Goal: Transaction & Acquisition: Book appointment/travel/reservation

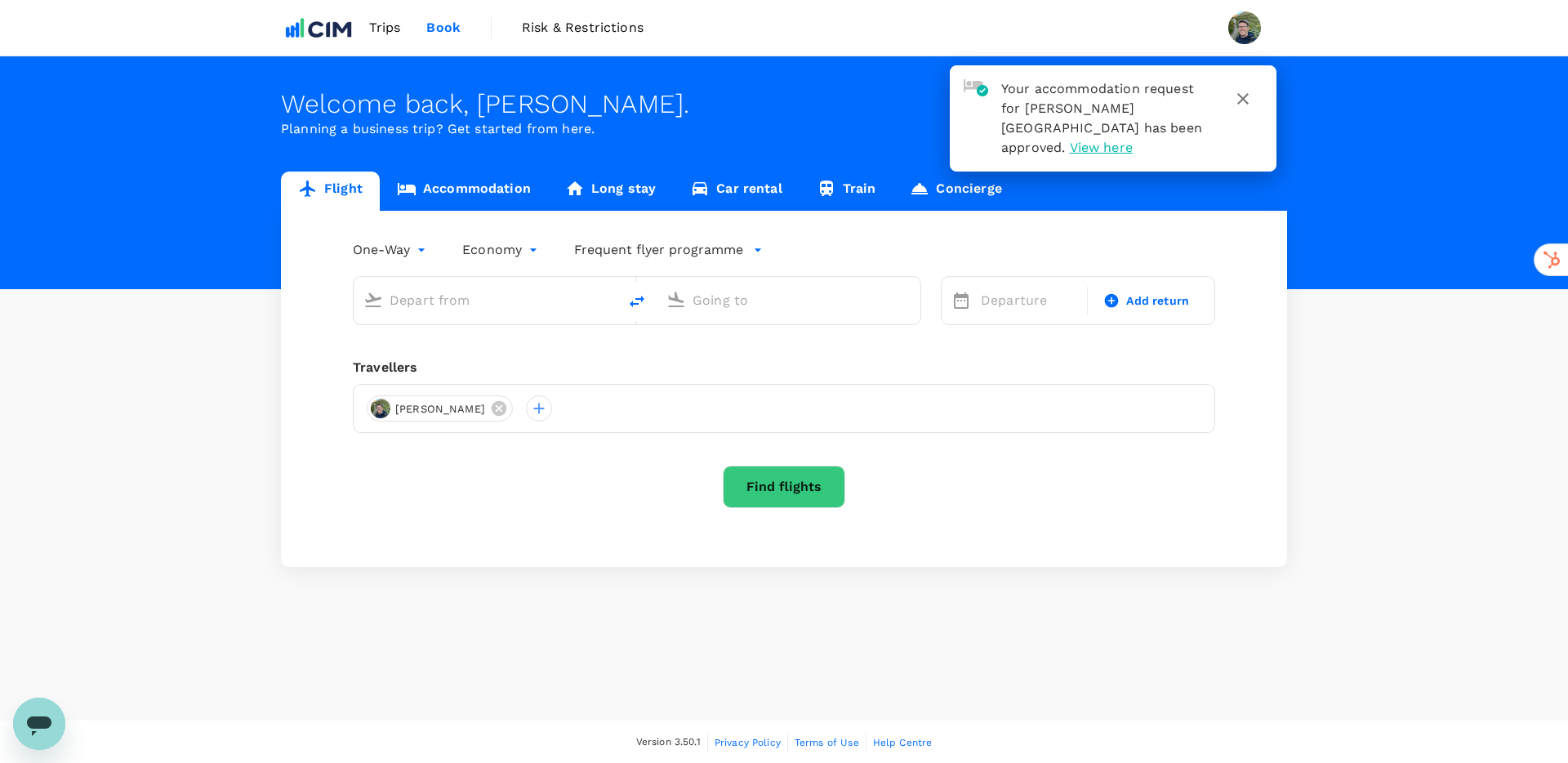
type input "[PERSON_NAME] [PERSON_NAME] Intl (CLT)"
type input "Jacksonville Intl (JAX)"
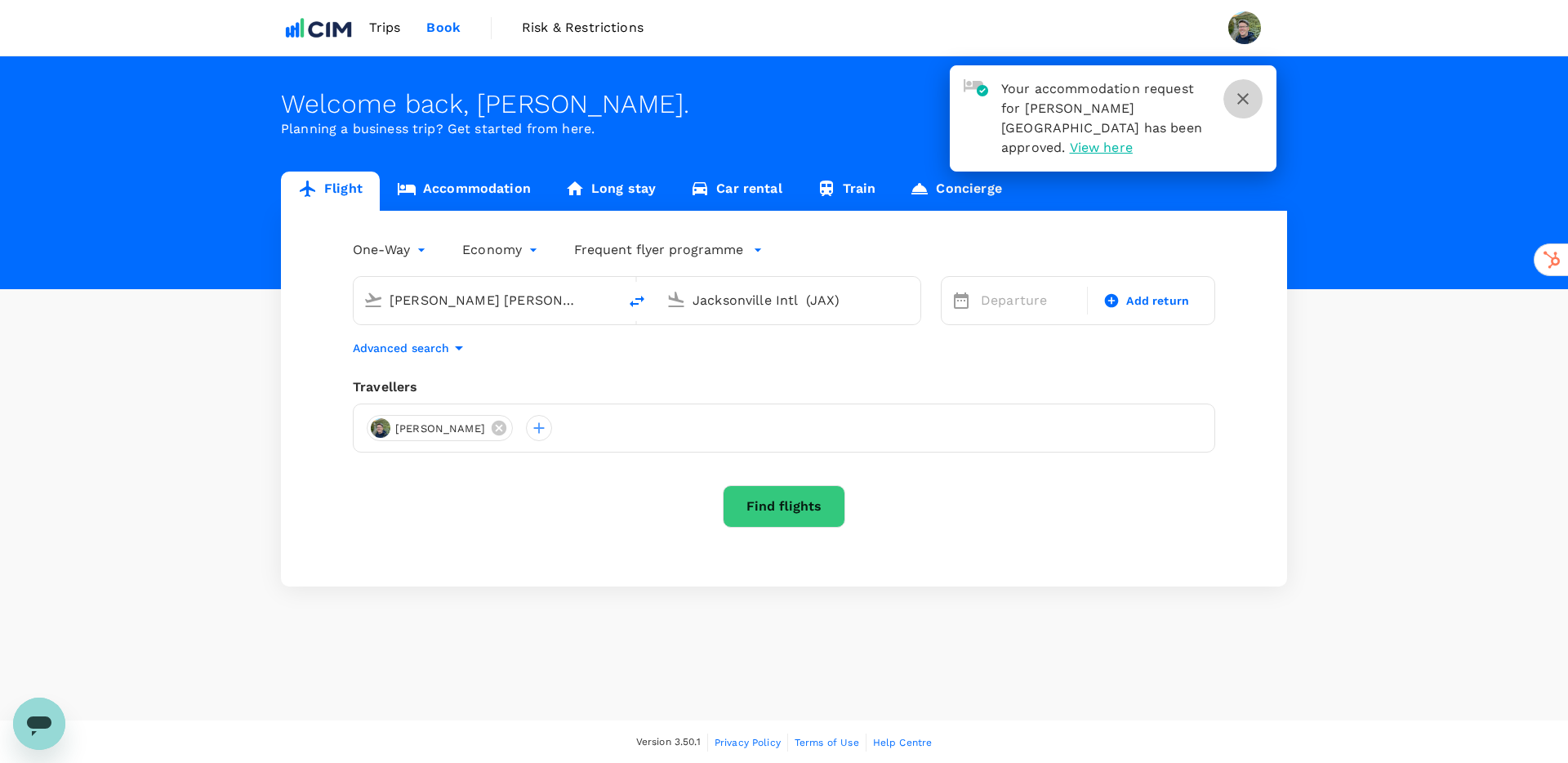
click at [1246, 103] on icon "button" at bounding box center [1243, 99] width 20 height 20
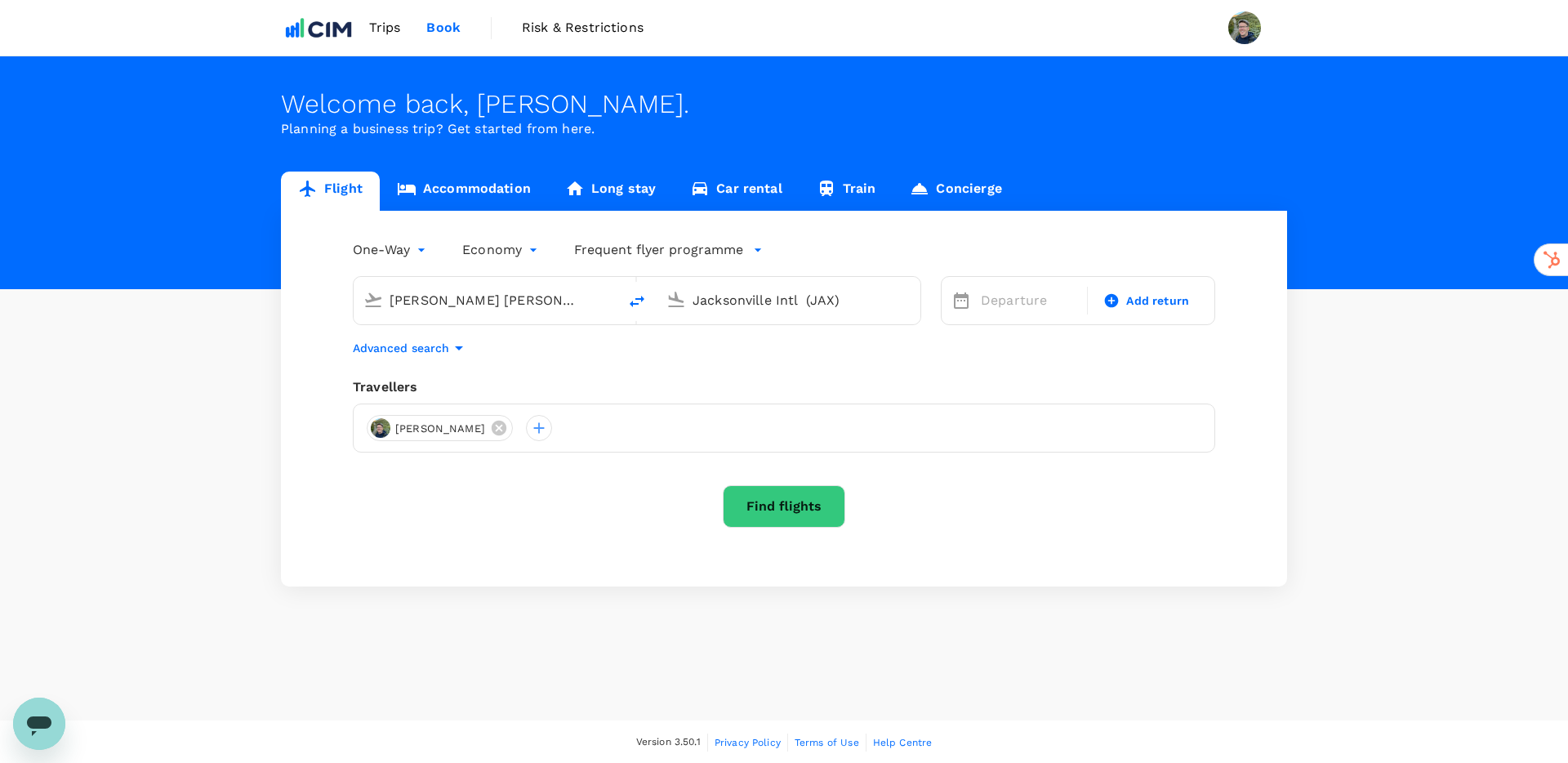
click at [514, 313] on div "[PERSON_NAME] [PERSON_NAME] Intl (CLT)" at bounding box center [499, 301] width 218 height 27
click at [763, 393] on div "Travellers" at bounding box center [784, 387] width 862 height 20
click at [529, 299] on input "[PERSON_NAME] [PERSON_NAME] Intl (CLT)" at bounding box center [487, 300] width 194 height 26
click at [470, 359] on p "Denver Intl" at bounding box center [509, 363] width 286 height 16
type input "Denver Intl (DEN)"
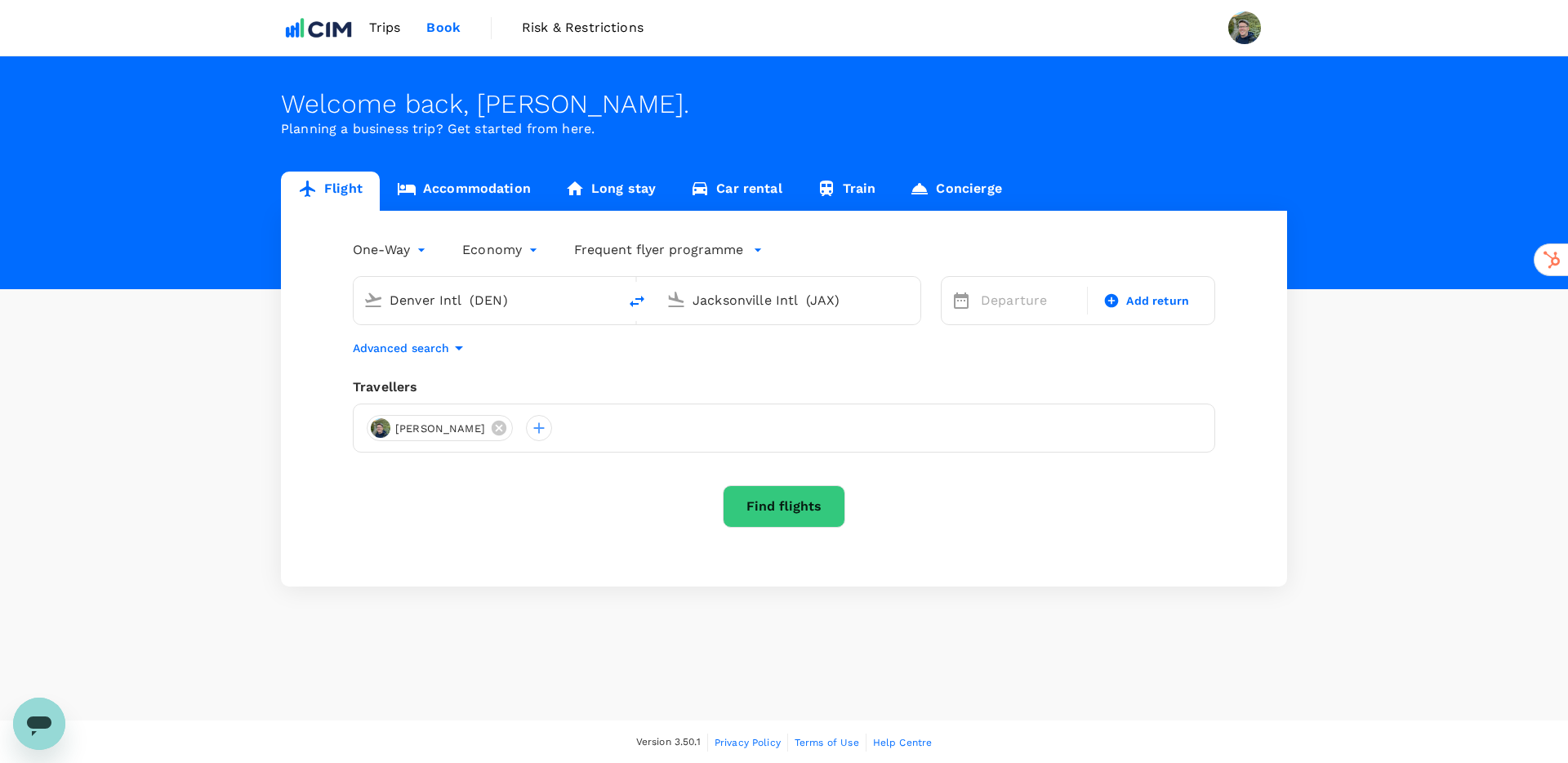
click at [784, 303] on input "Jacksonville Intl (JAX)" at bounding box center [789, 300] width 194 height 26
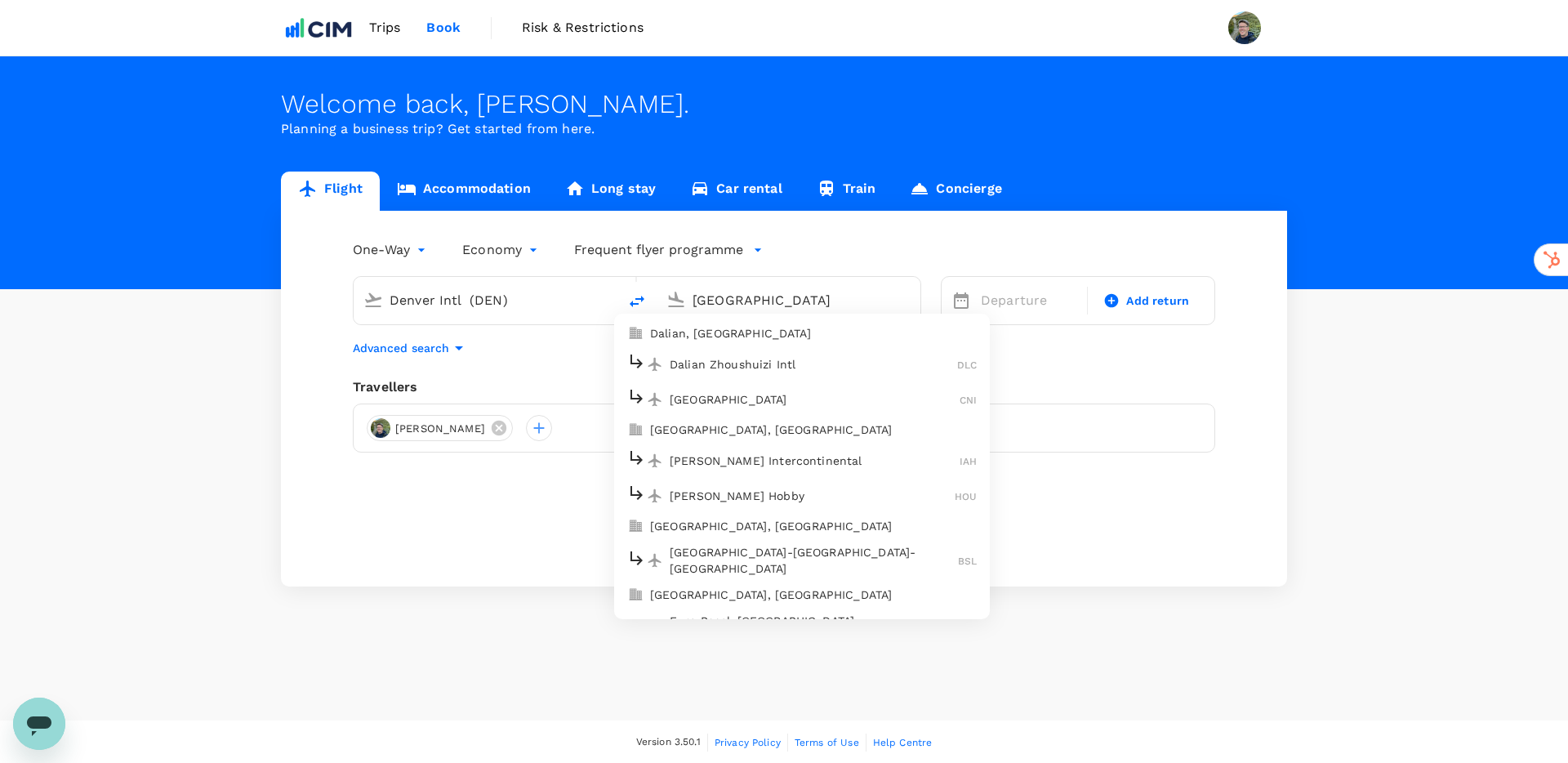
click at [742, 432] on p "[GEOGRAPHIC_DATA], [GEOGRAPHIC_DATA]" at bounding box center [813, 429] width 326 height 16
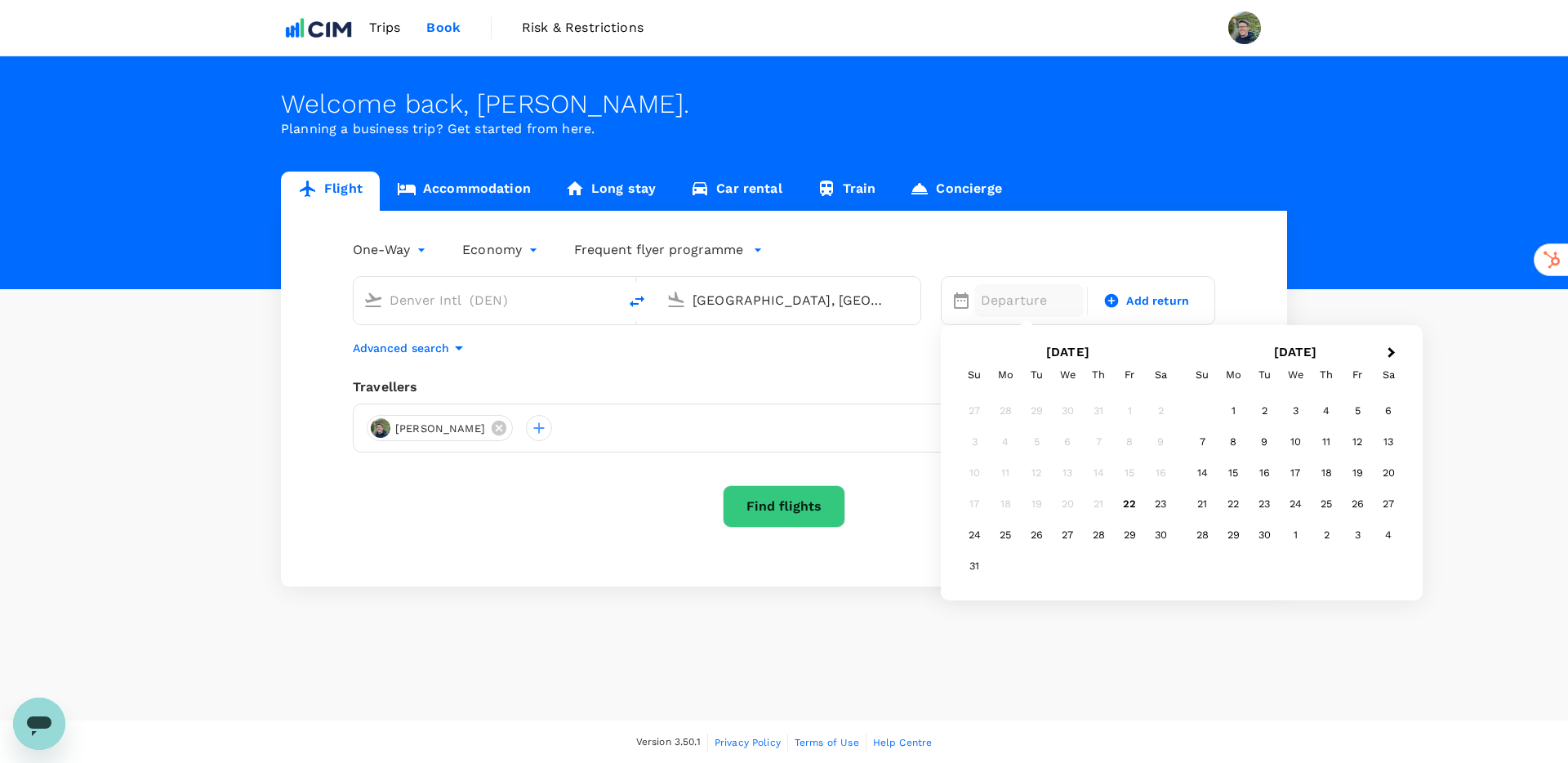
type input "[GEOGRAPHIC_DATA], [GEOGRAPHIC_DATA] (any)"
click at [1019, 305] on p "Departure" at bounding box center [1029, 301] width 97 height 20
click at [1068, 535] on div "27" at bounding box center [1067, 535] width 31 height 31
click at [1138, 303] on span "Add return" at bounding box center [1157, 301] width 63 height 17
type input "roundtrip"
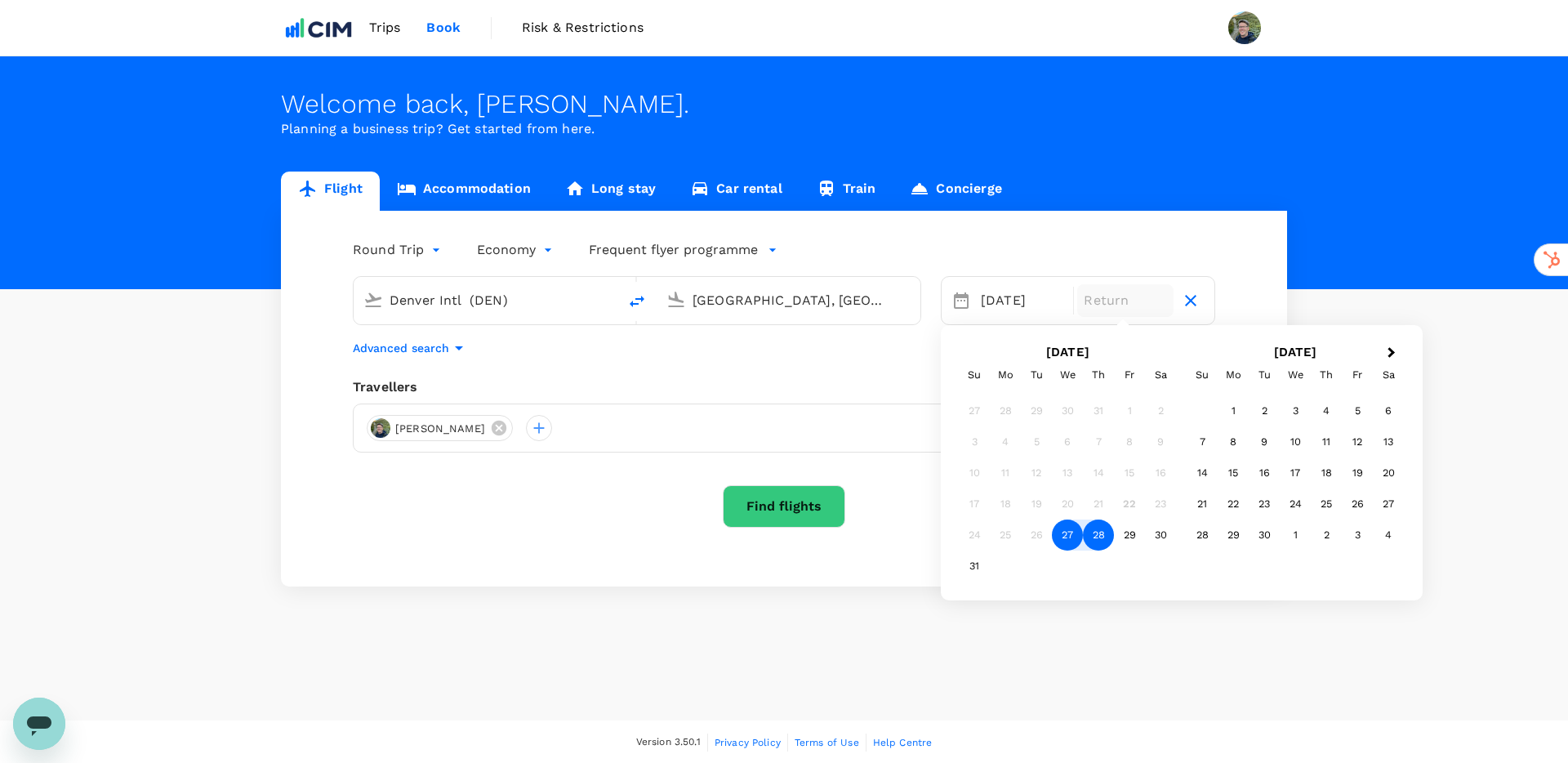
click at [1099, 539] on div "28" at bounding box center [1098, 535] width 31 height 31
click at [594, 355] on div "Advanced search" at bounding box center [784, 348] width 862 height 20
click at [552, 429] on div at bounding box center [540, 428] width 27 height 27
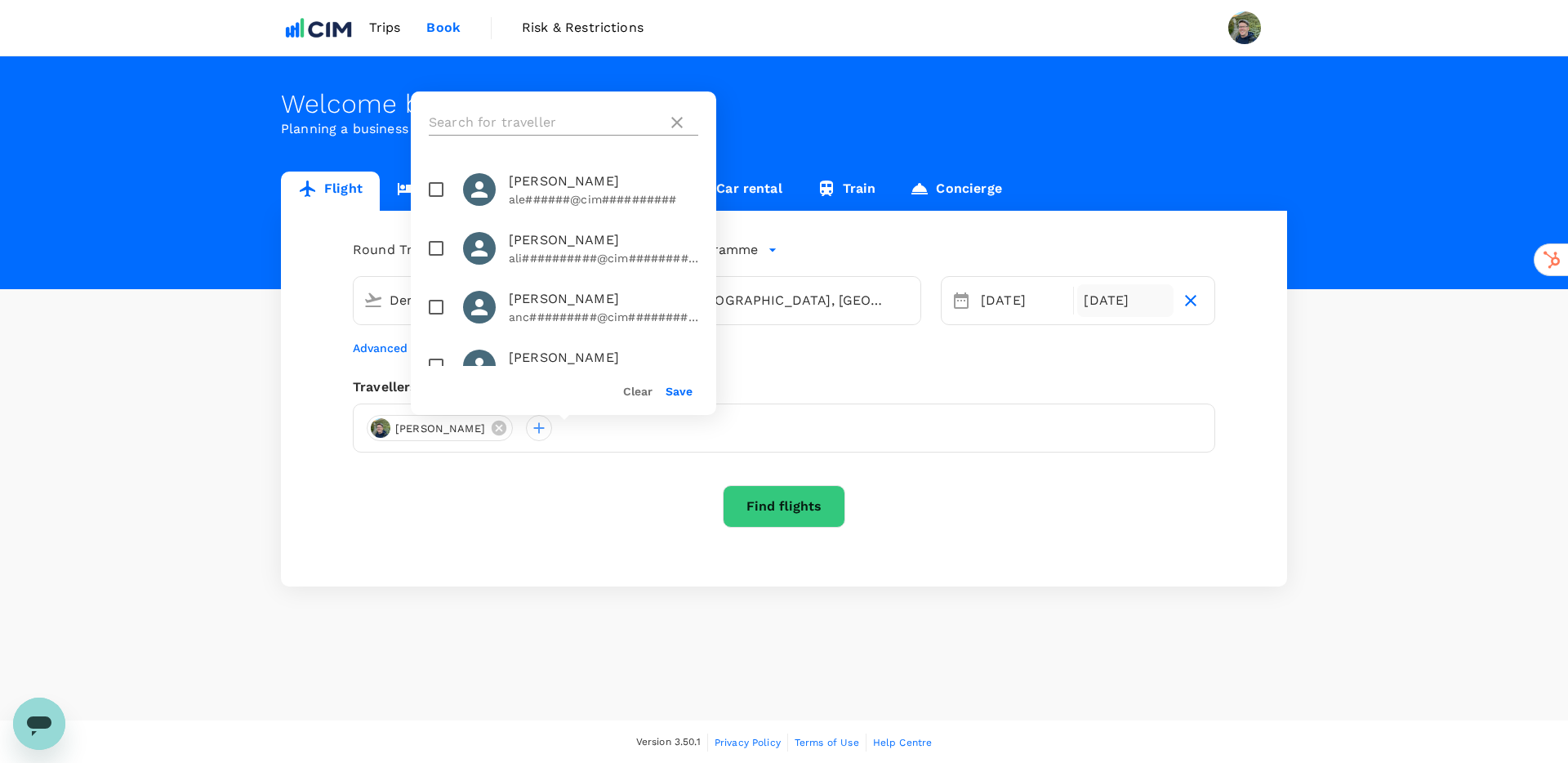
click at [538, 122] on input "text" at bounding box center [544, 122] width 232 height 27
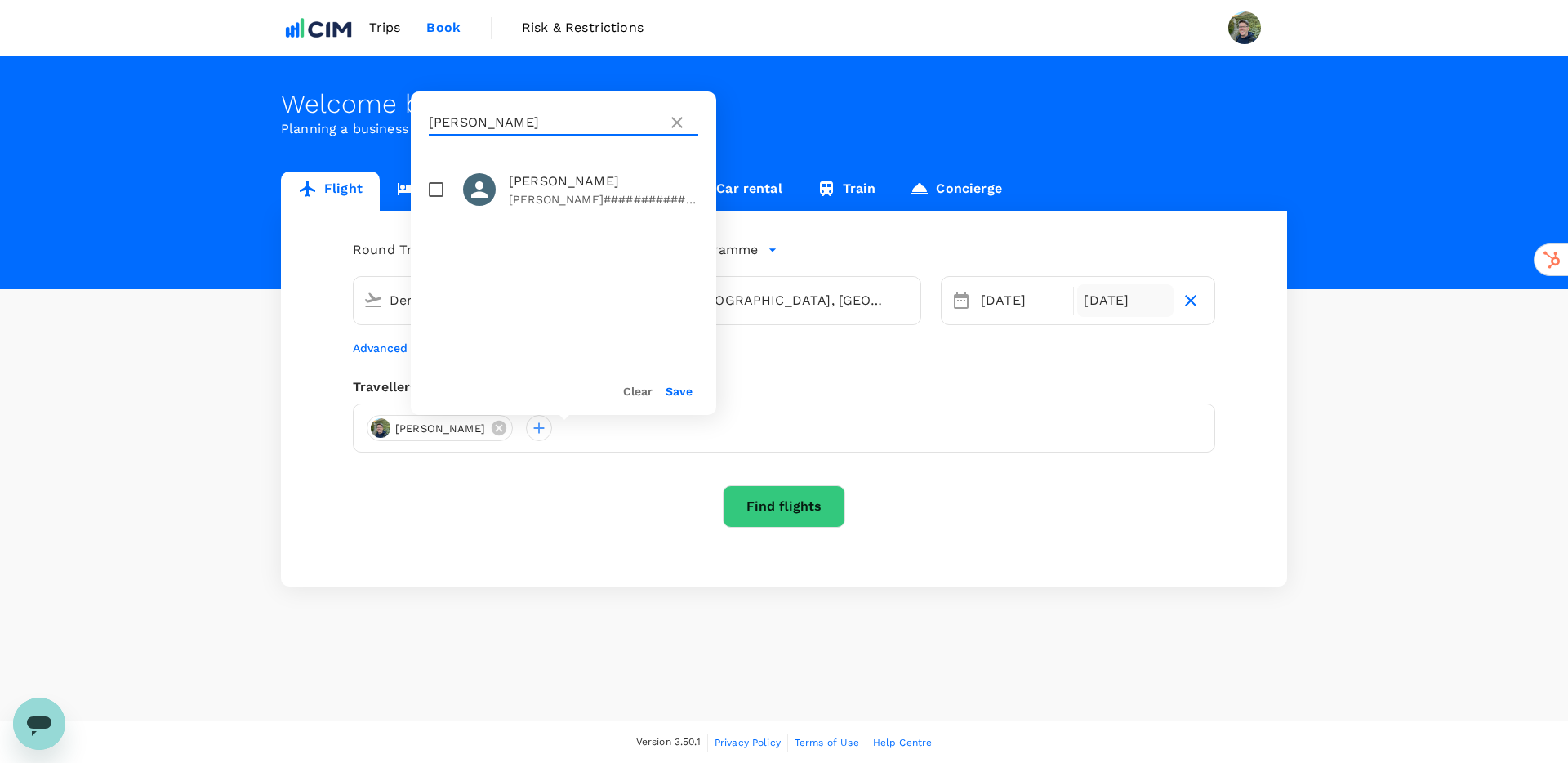
type input "[PERSON_NAME]"
click at [435, 187] on input "checkbox" at bounding box center [436, 190] width 34 height 34
checkbox input "true"
click at [688, 388] on button "Save" at bounding box center [679, 392] width 27 height 13
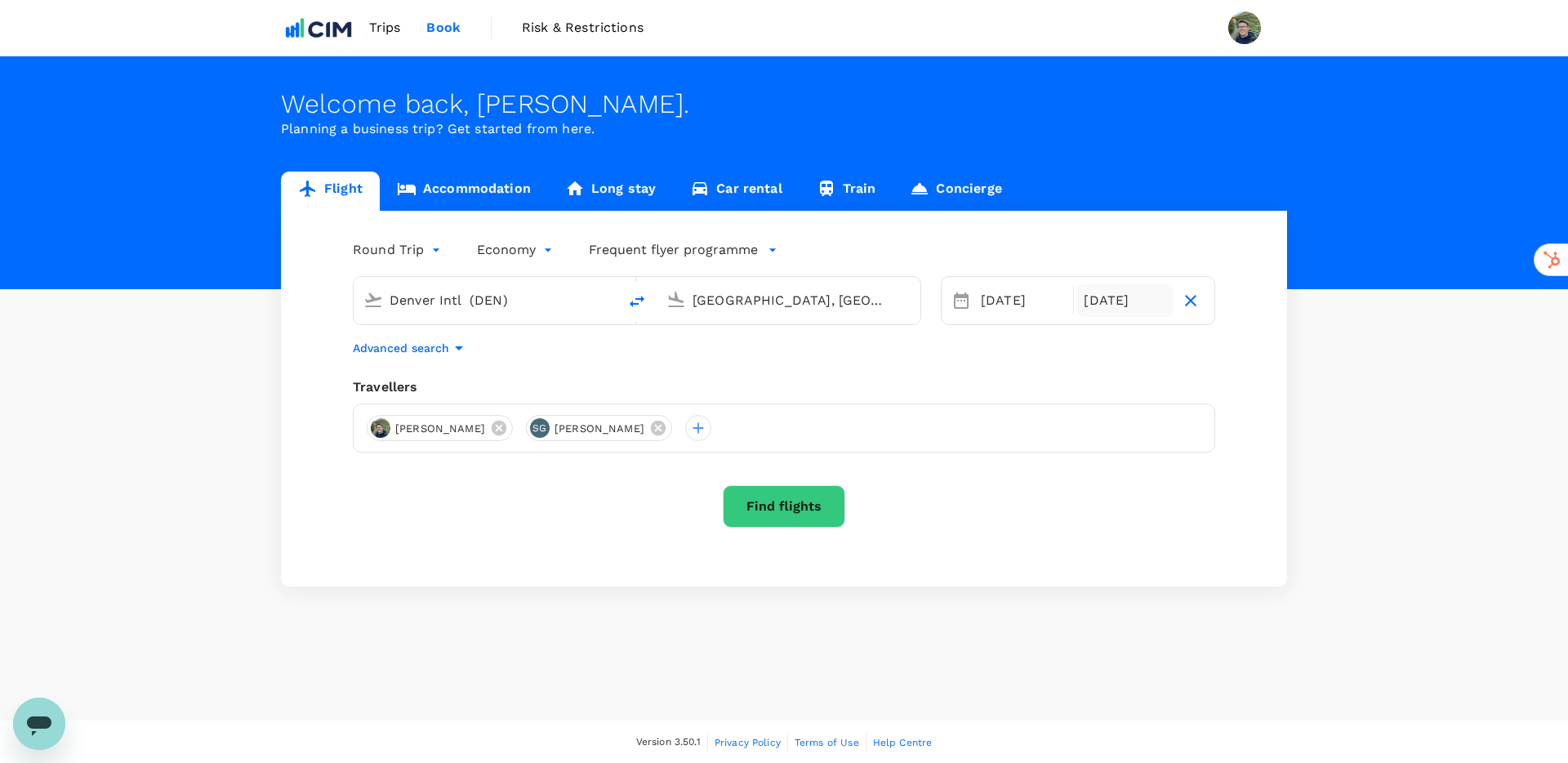
click at [803, 508] on button "Find flights" at bounding box center [784, 507] width 122 height 43
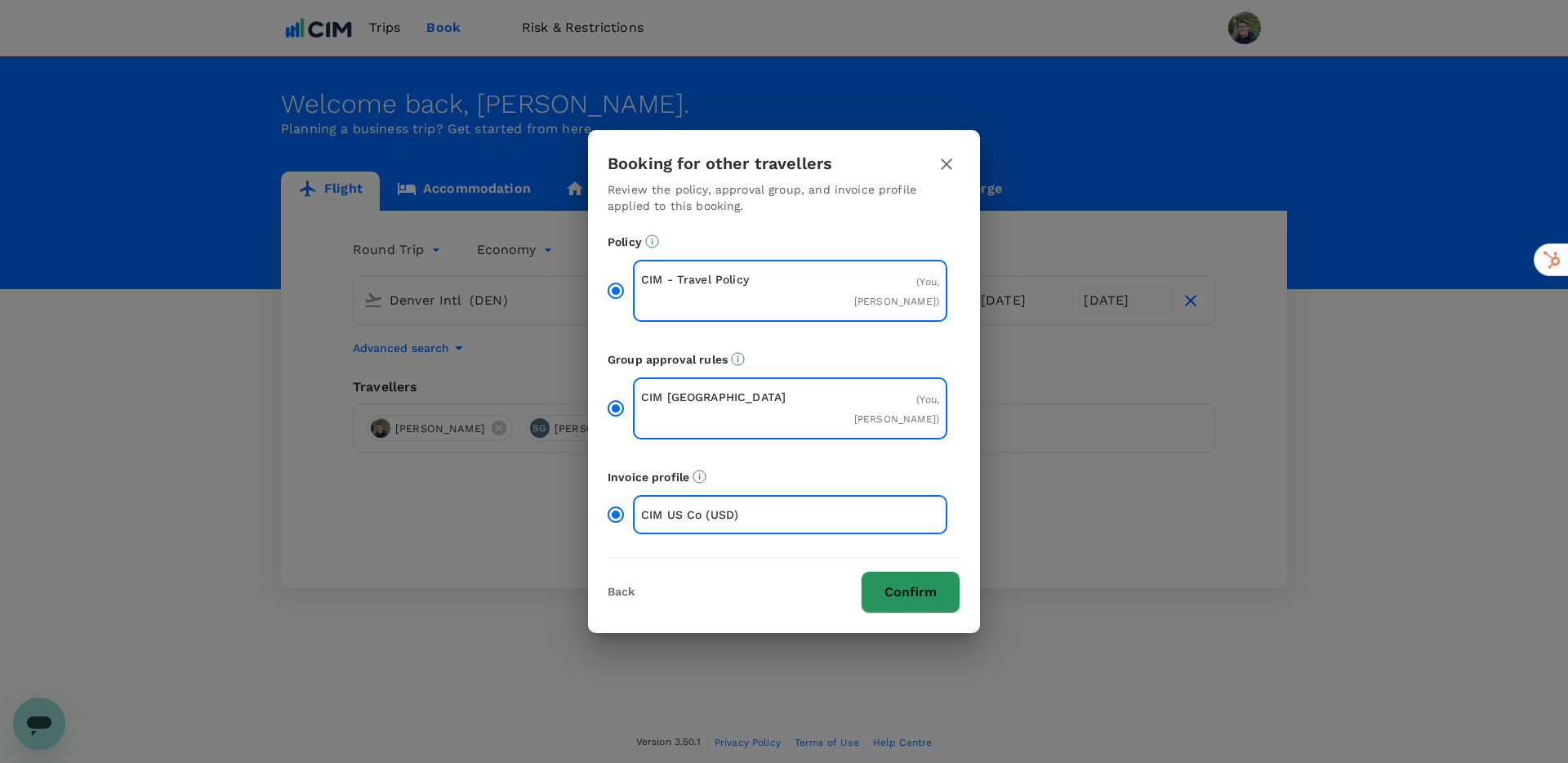
click at [918, 589] on button "Confirm" at bounding box center [911, 592] width 100 height 43
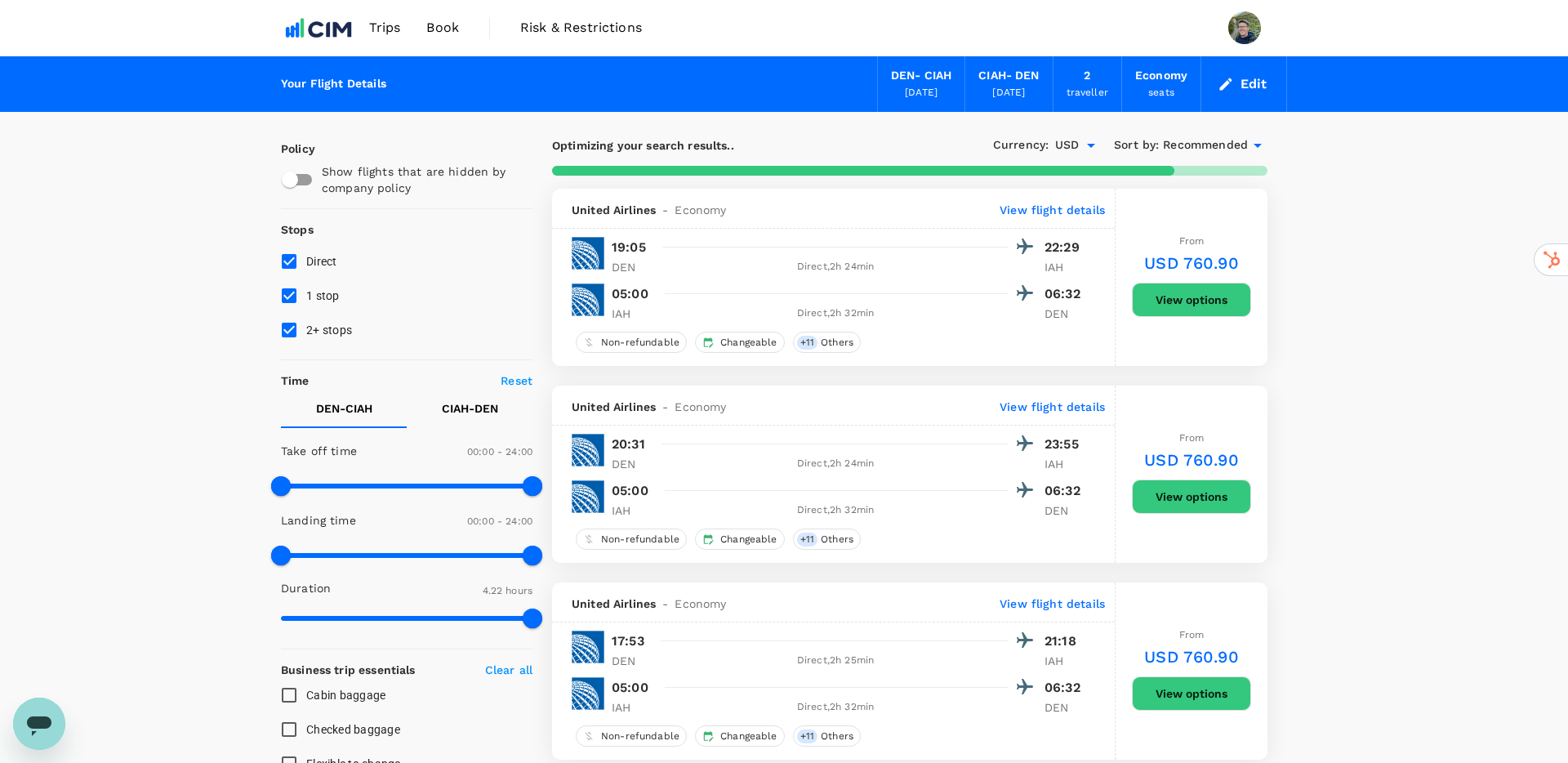
click at [289, 334] on input "2+ stops" at bounding box center [289, 330] width 34 height 34
checkbox input "false"
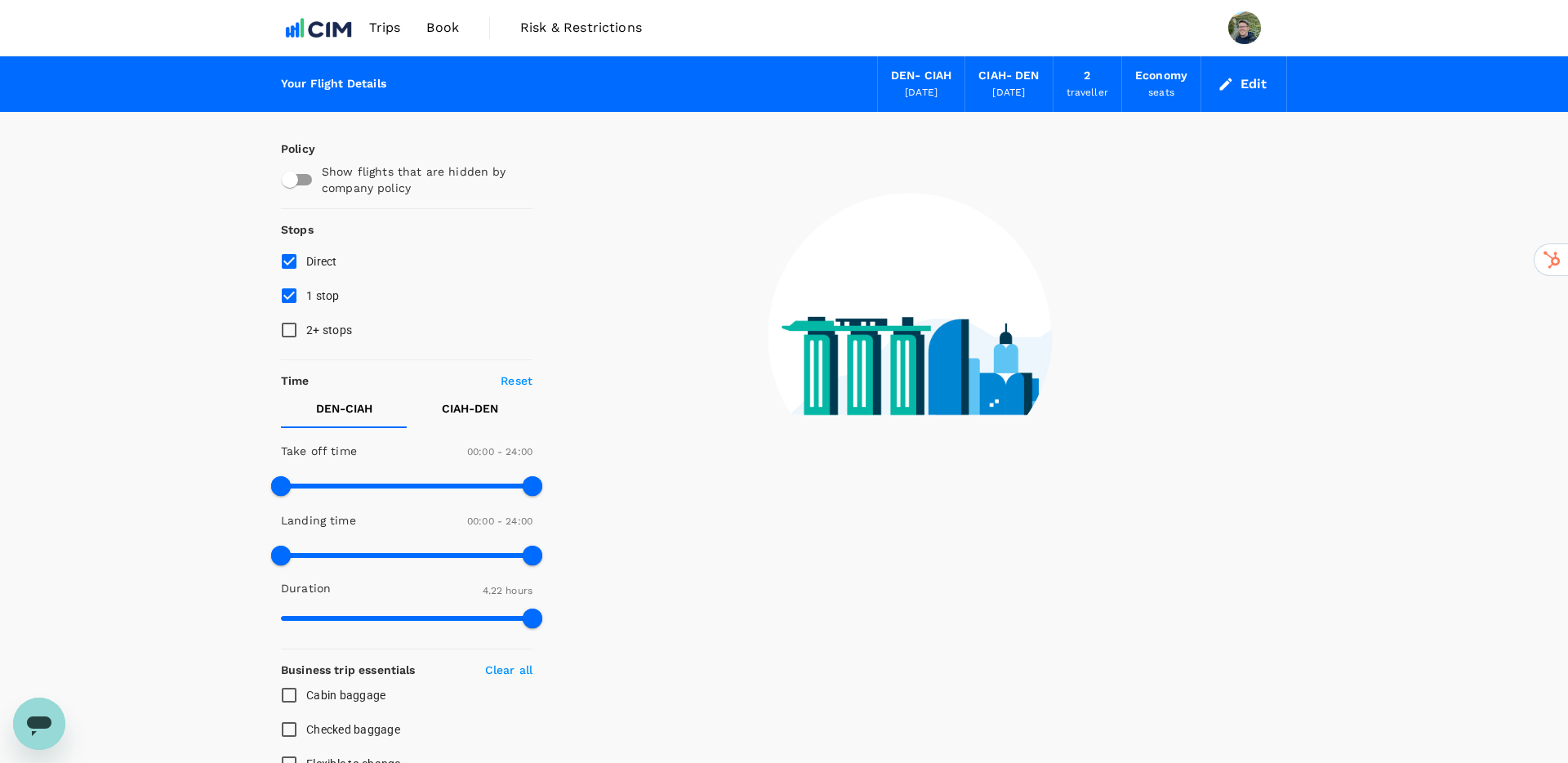
click at [290, 296] on input "1 stop" at bounding box center [289, 296] width 34 height 34
checkbox input "false"
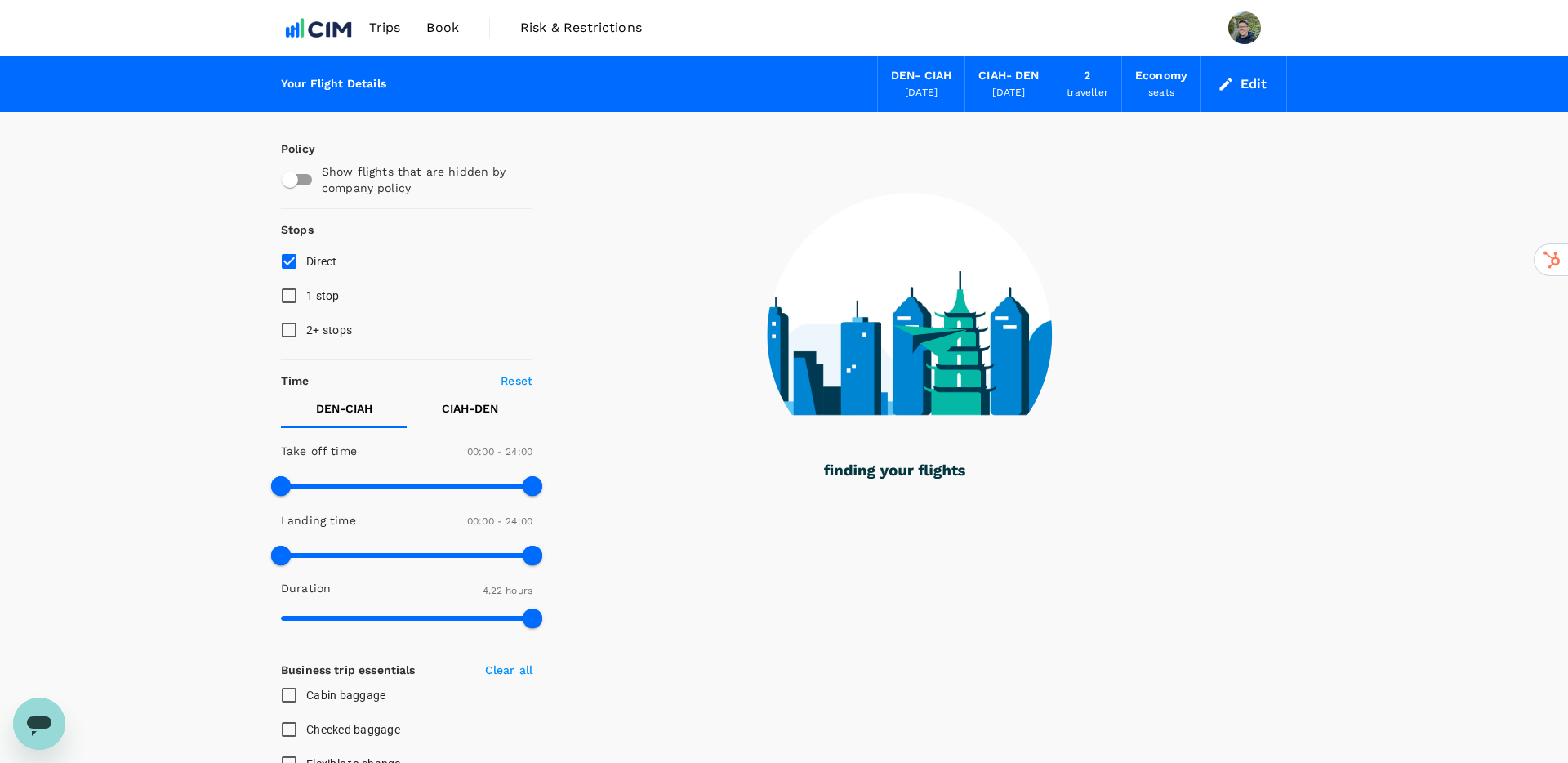
type input "1650"
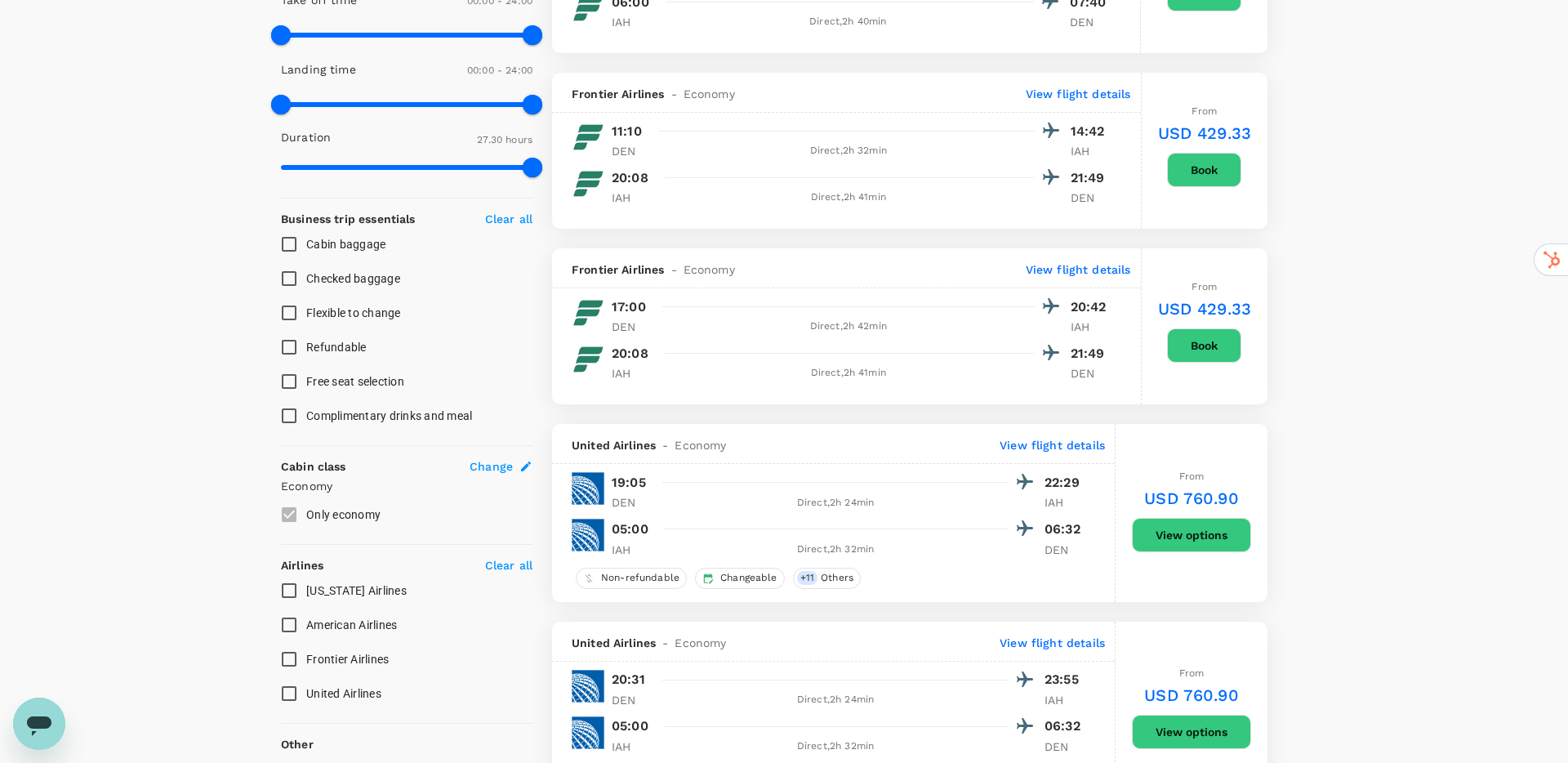
scroll to position [458, 0]
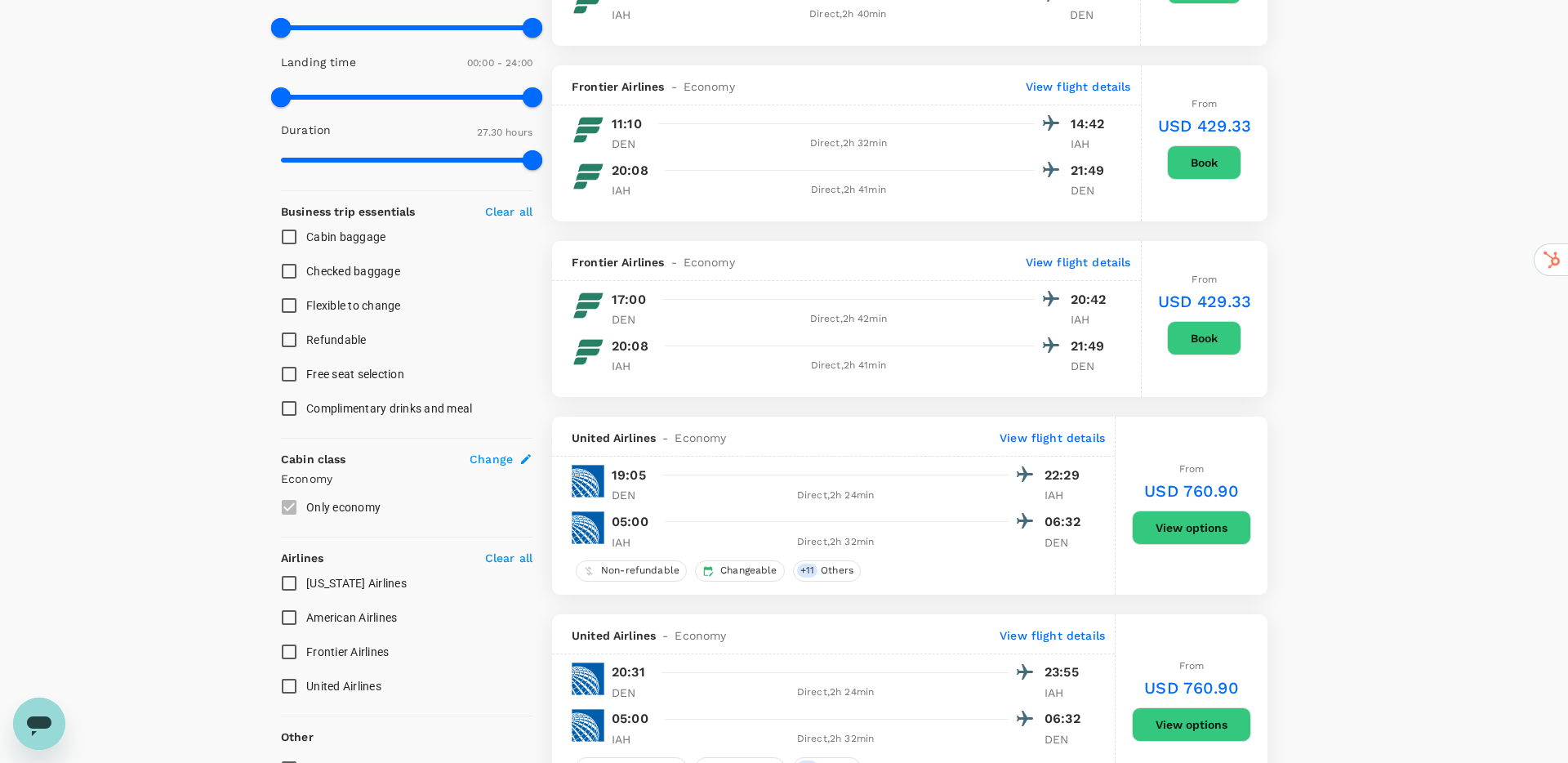
click at [852, 433] on div "United Airlines - Economy View flight details" at bounding box center [839, 437] width 533 height 16
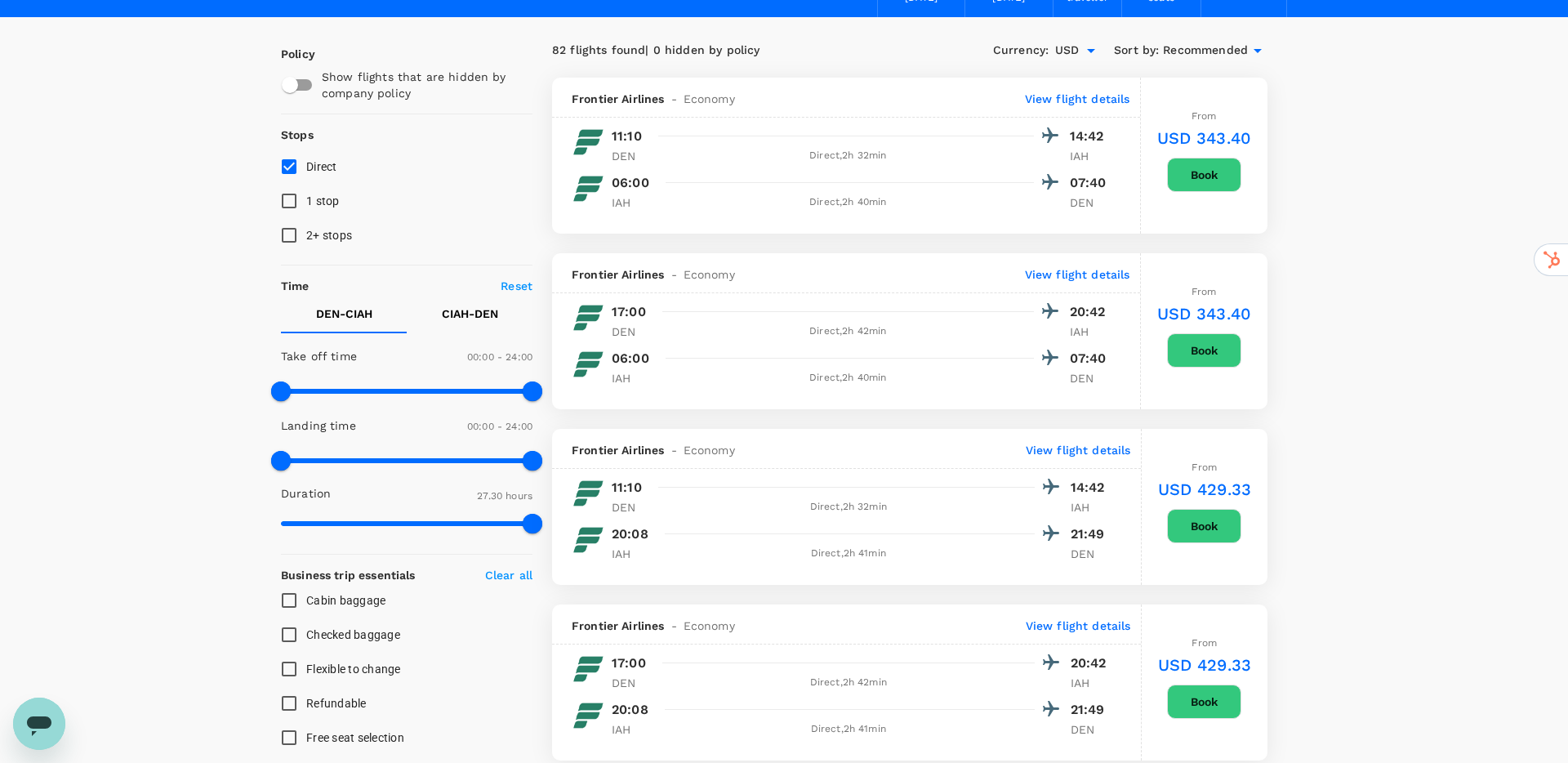
scroll to position [93, 0]
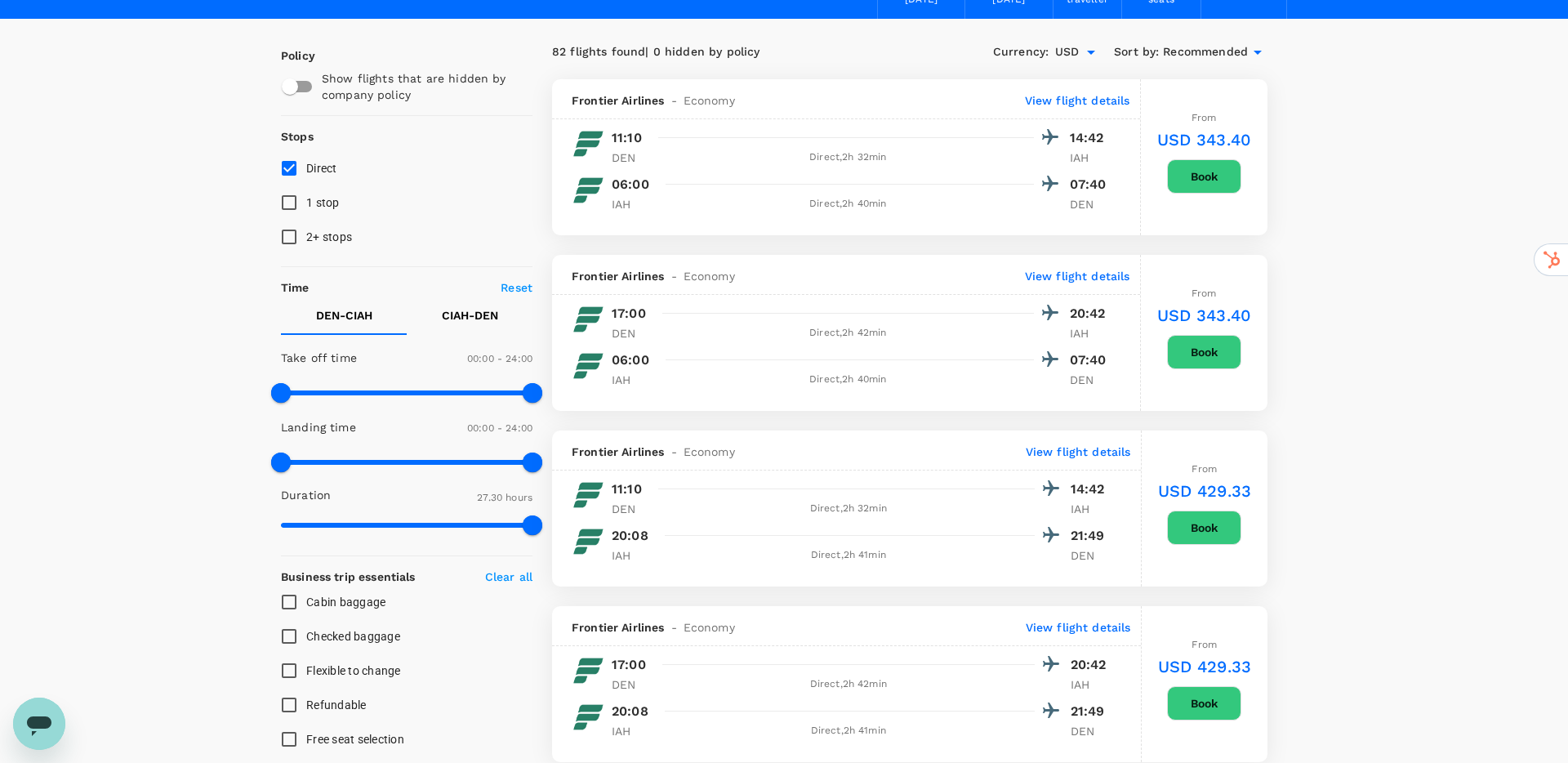
click at [801, 45] on div "82 flights found | 0 hidden by policy" at bounding box center [730, 52] width 358 height 18
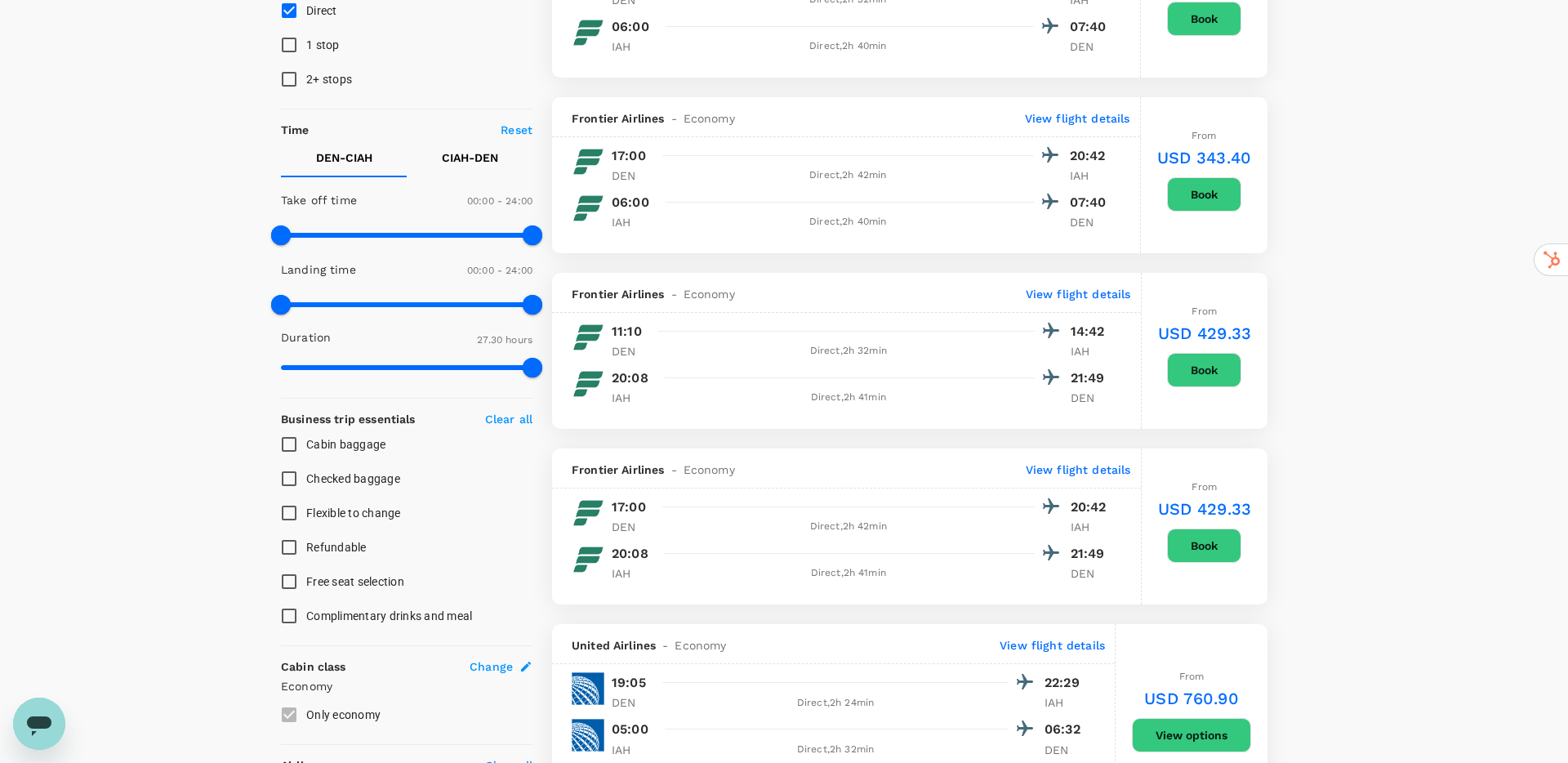
scroll to position [0, 0]
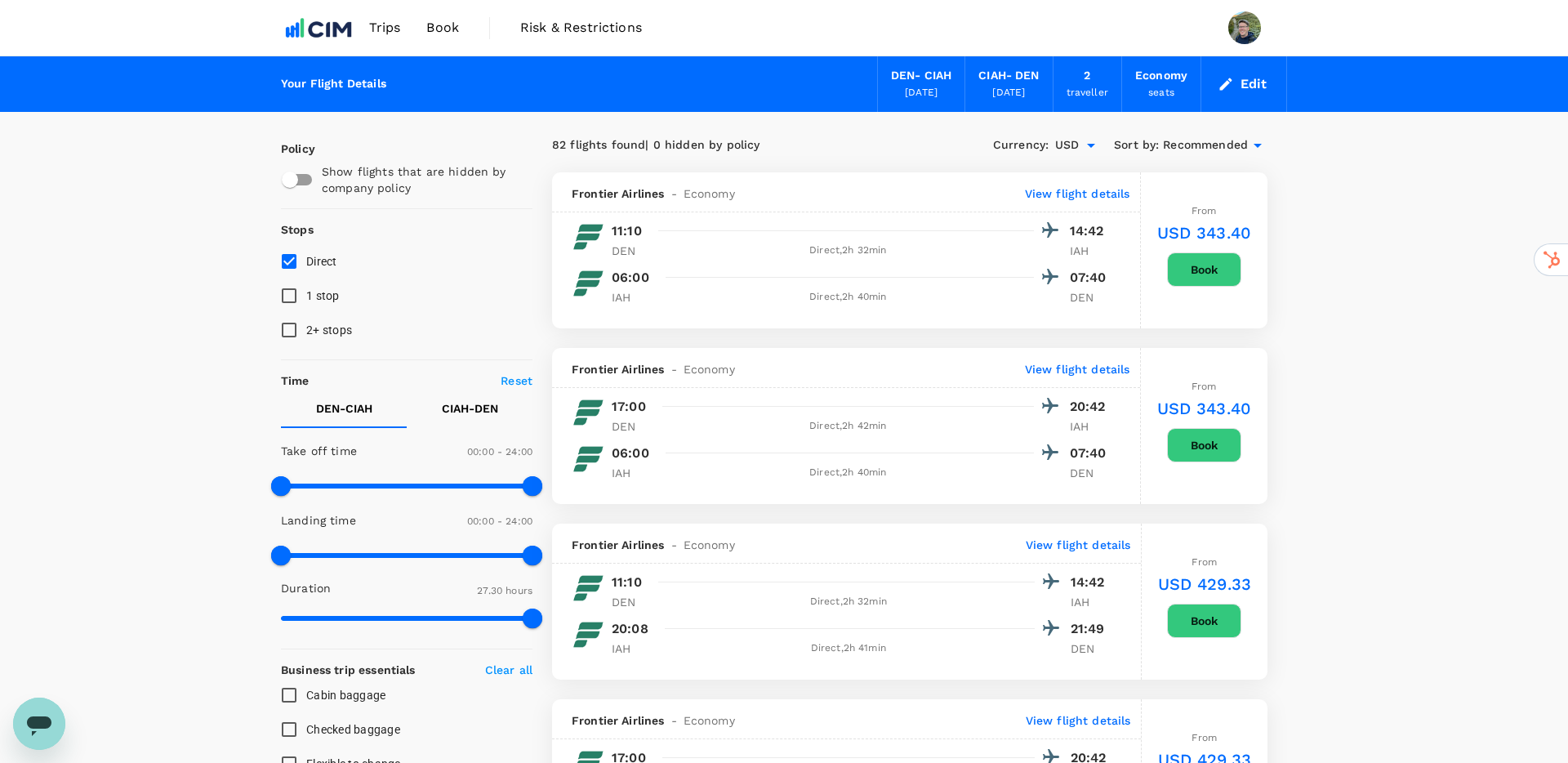
click at [843, 152] on div "82 flights found | 0 hidden by policy" at bounding box center [730, 145] width 358 height 18
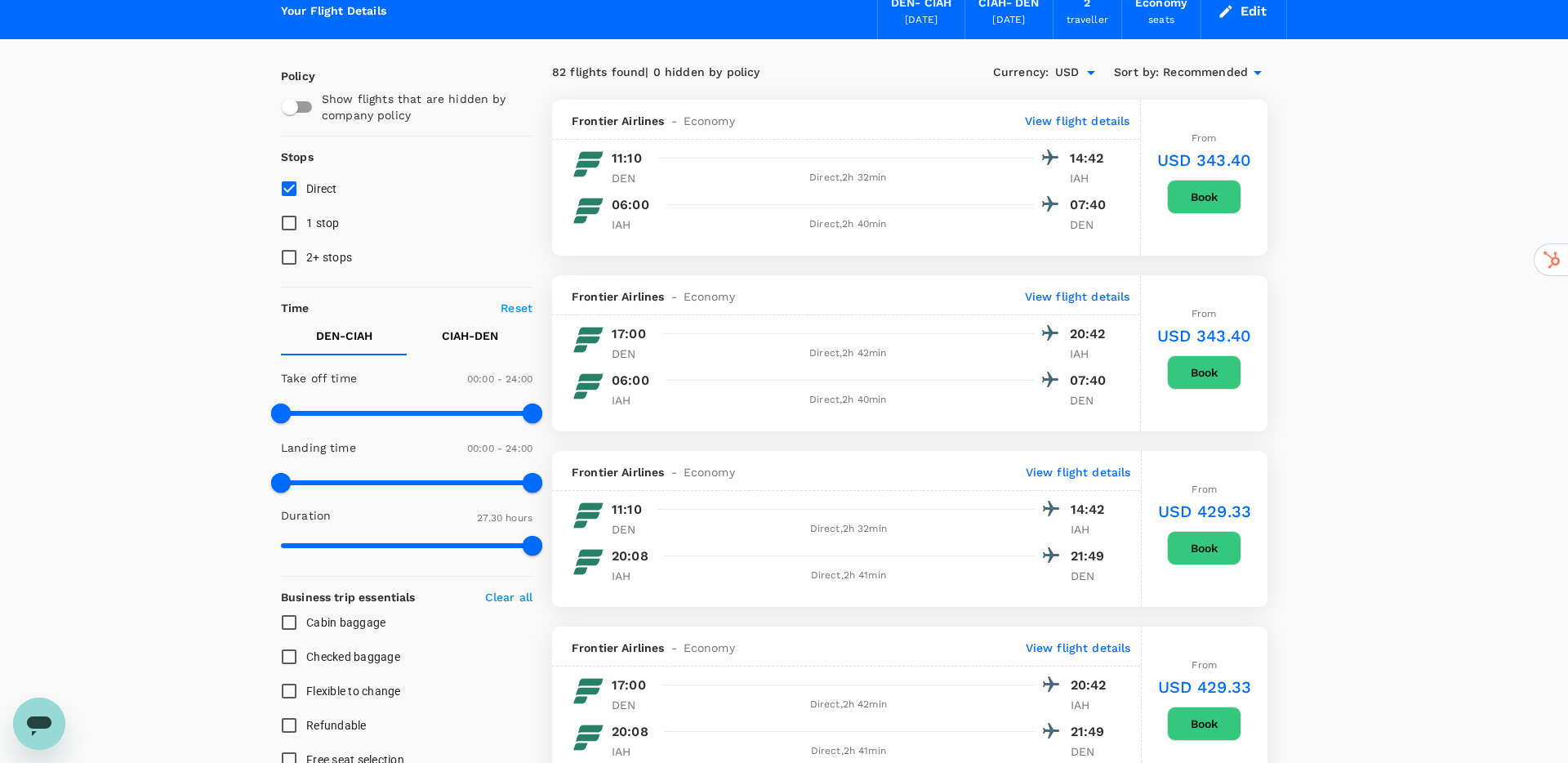
scroll to position [74, 0]
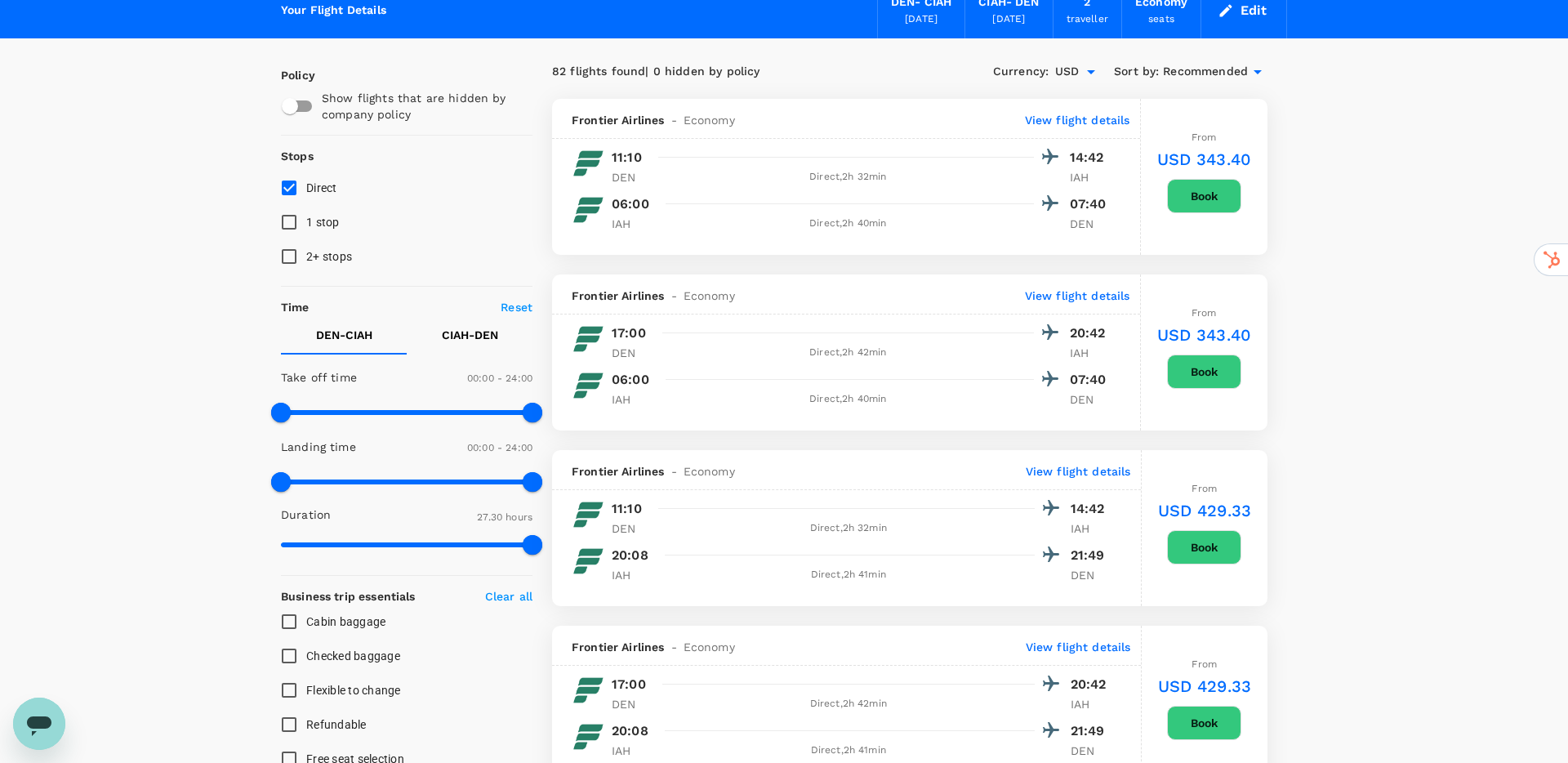
click at [865, 77] on div "82 flights found | 0 hidden by policy" at bounding box center [730, 71] width 358 height 18
click at [845, 78] on div "82 flights found | 0 hidden by policy" at bounding box center [730, 71] width 358 height 18
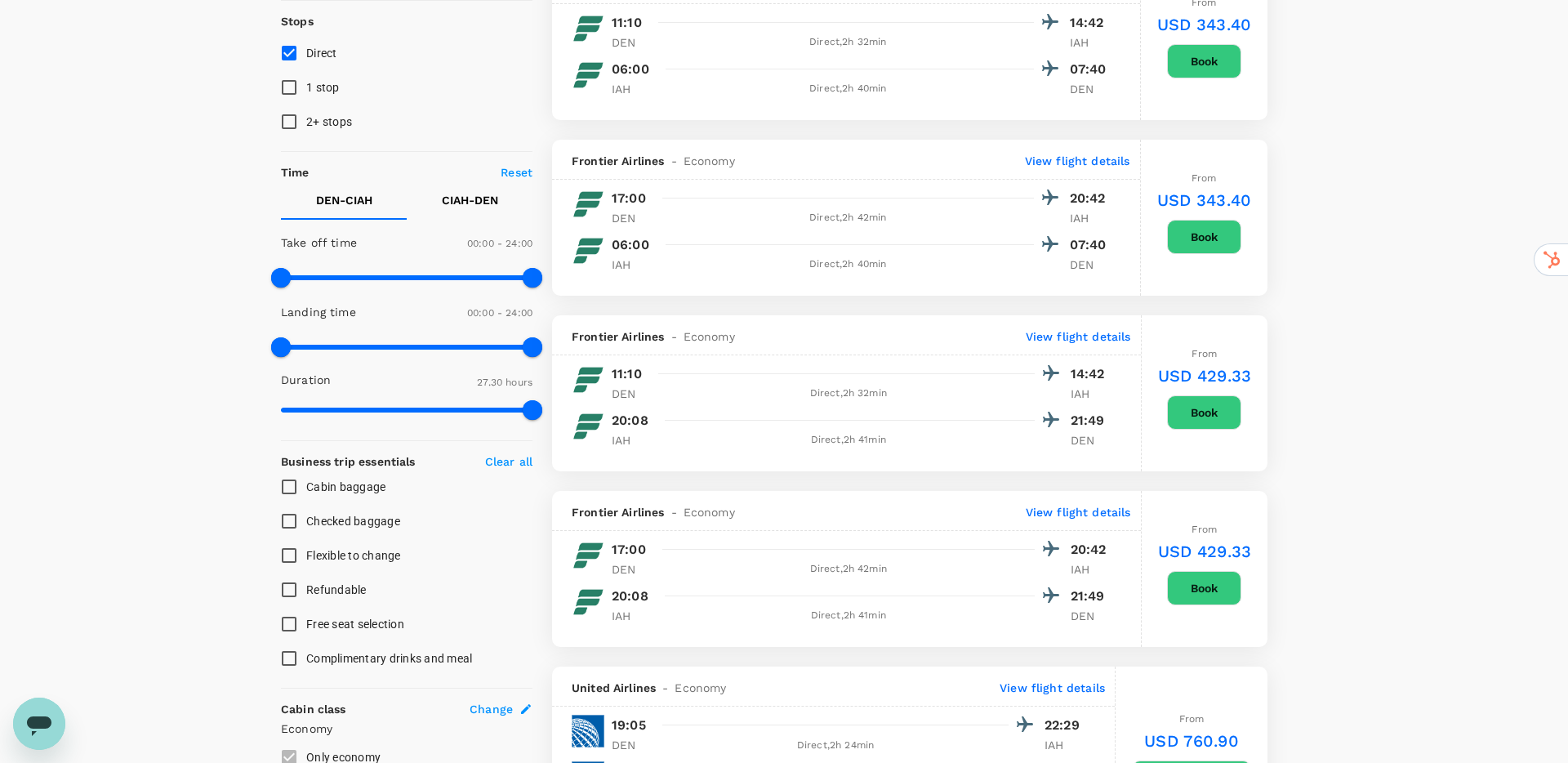
scroll to position [233, 0]
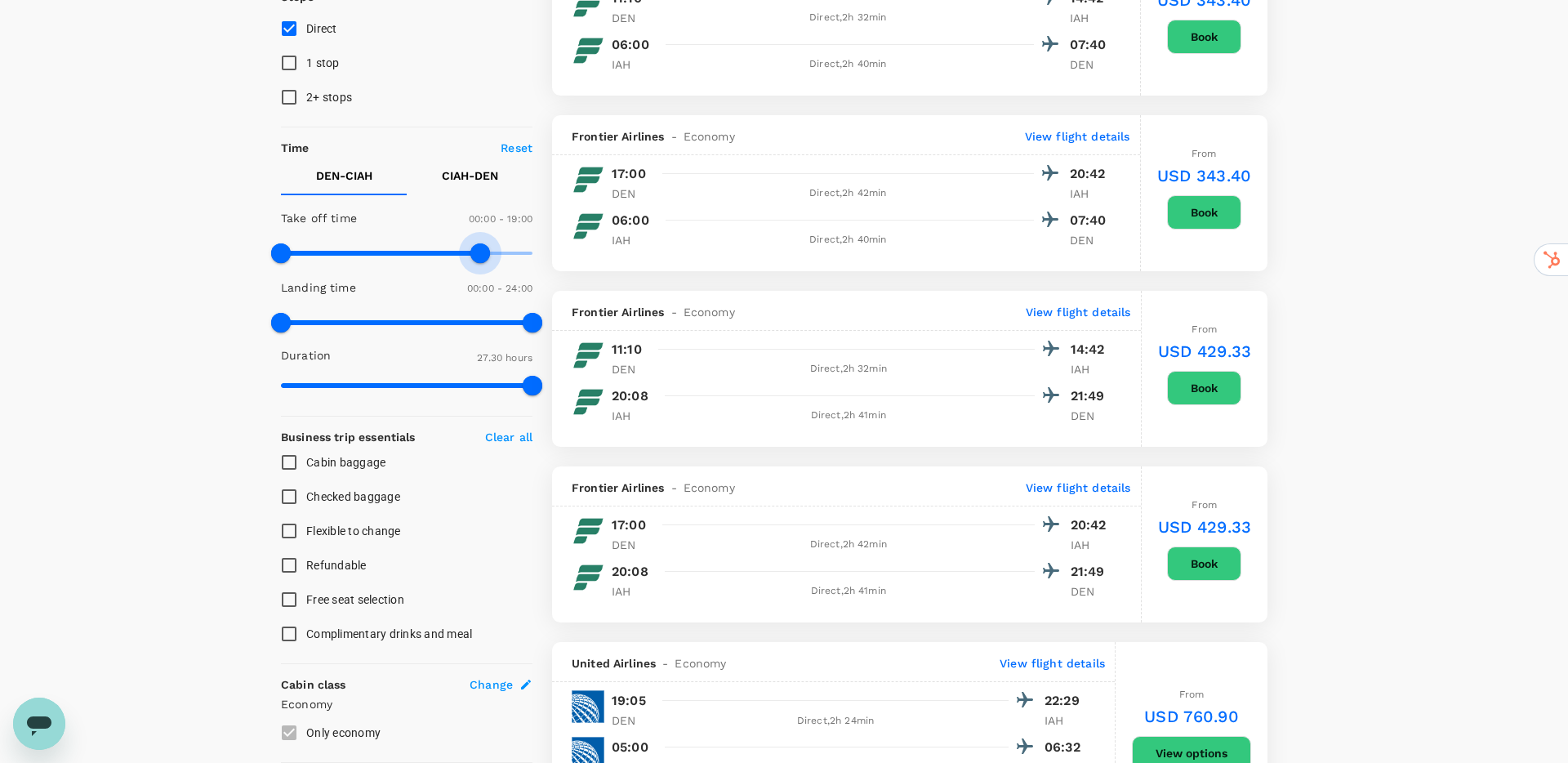
type input "870"
drag, startPoint x: 535, startPoint y: 252, endPoint x: 431, endPoint y: 254, distance: 104.0
click at [431, 254] on span at bounding box center [433, 253] width 20 height 20
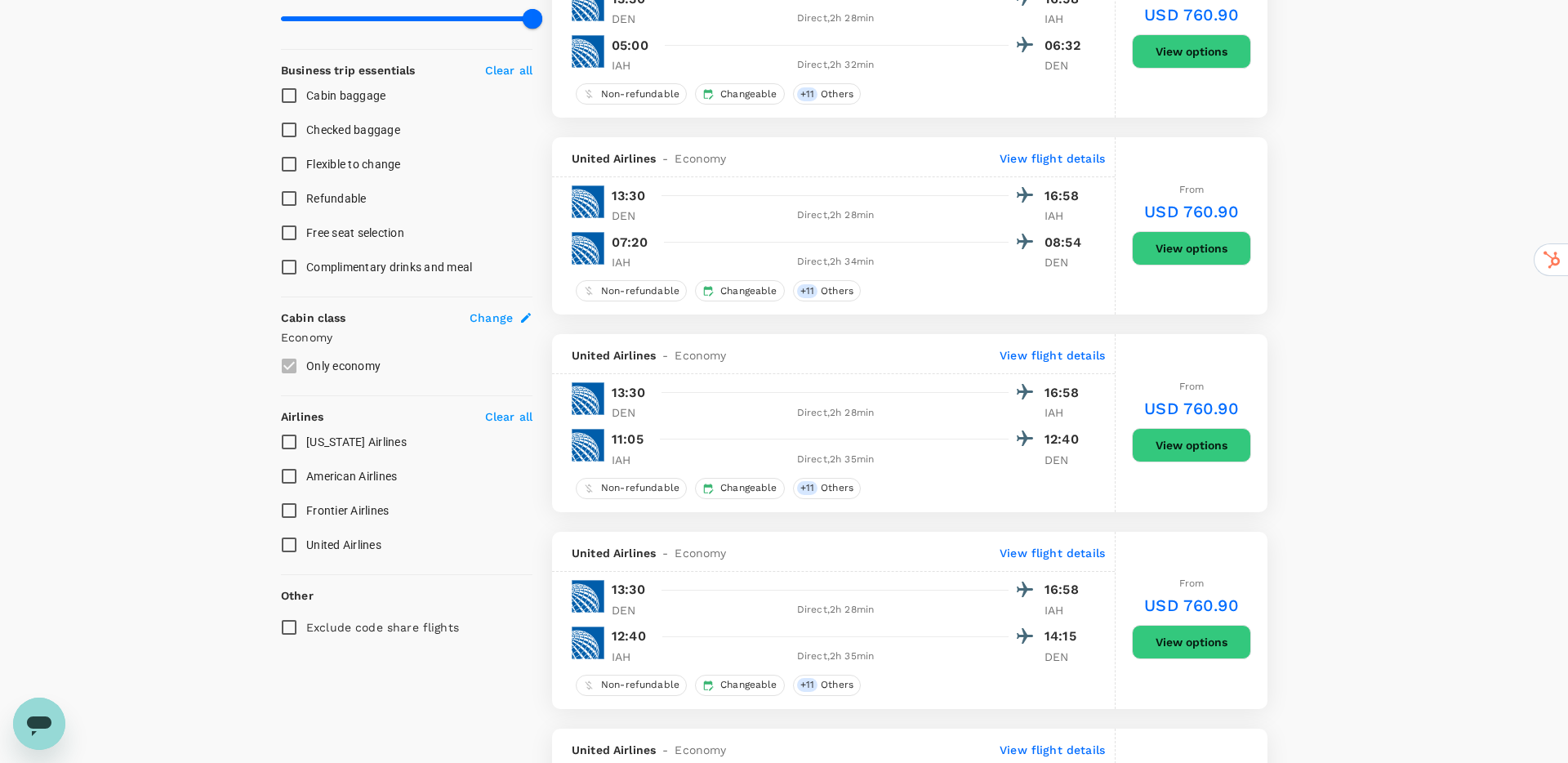
scroll to position [603, 0]
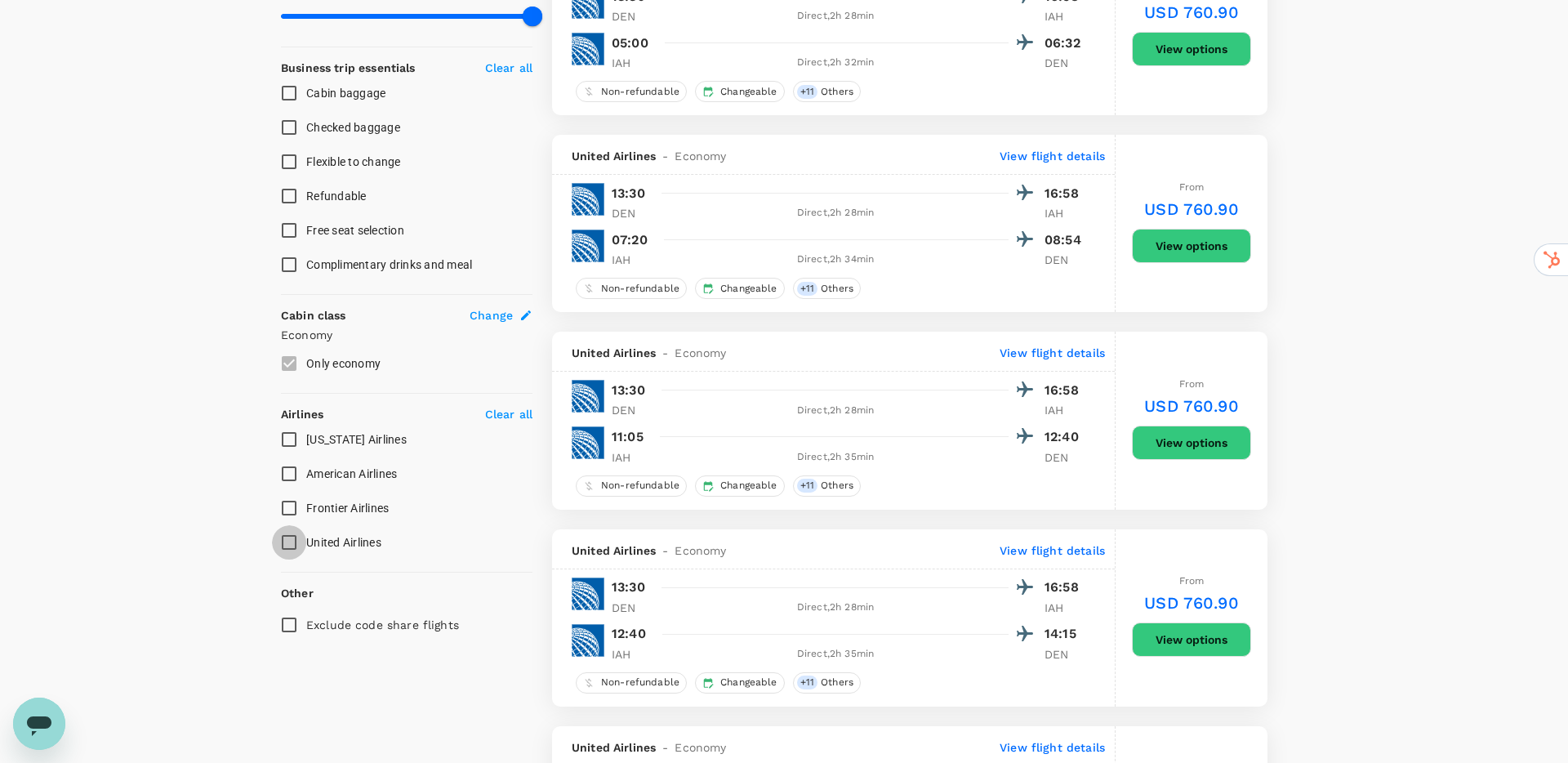
click at [288, 541] on input "United Airlines" at bounding box center [289, 543] width 34 height 34
checkbox input "false"
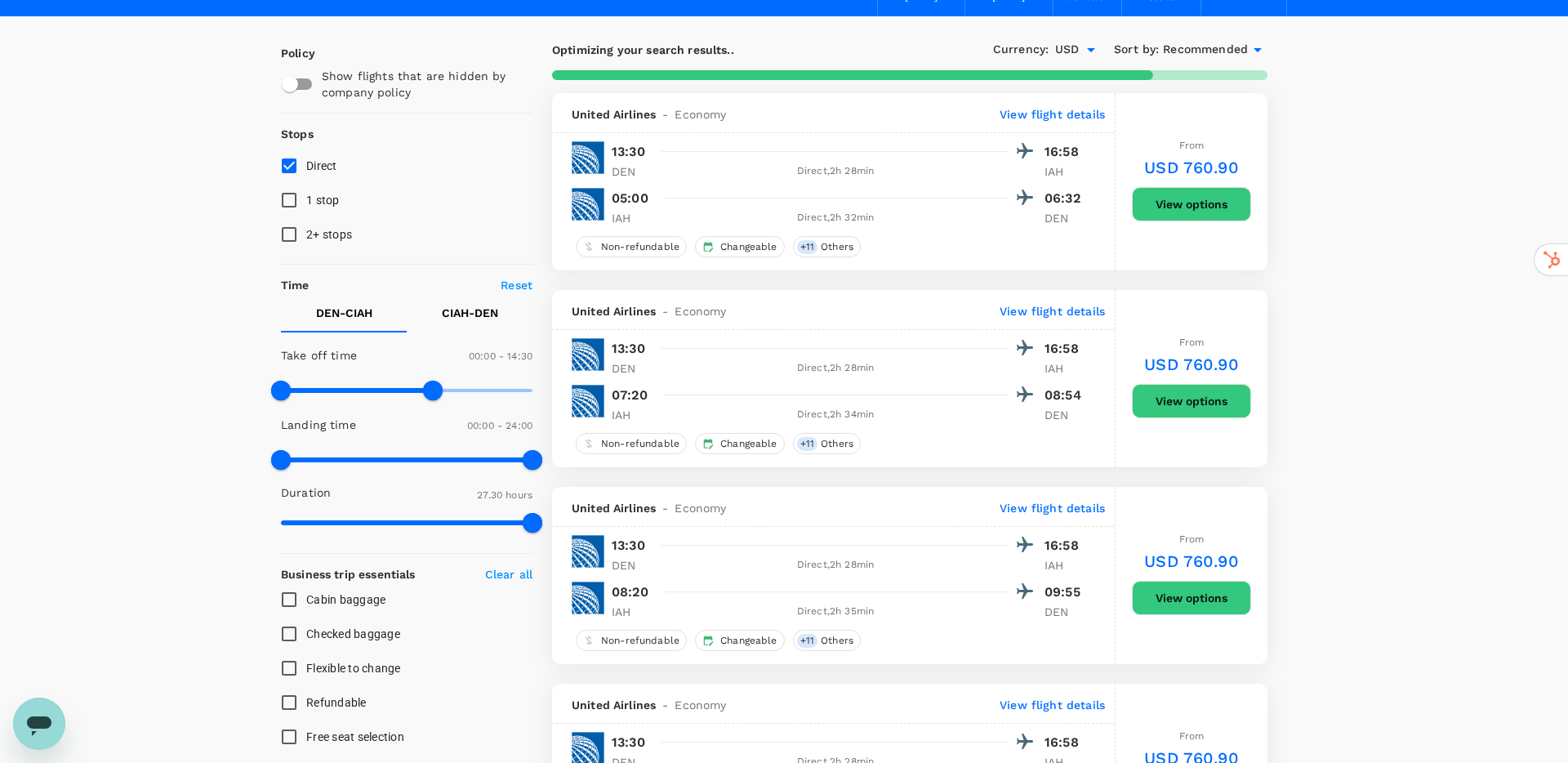
scroll to position [103, 0]
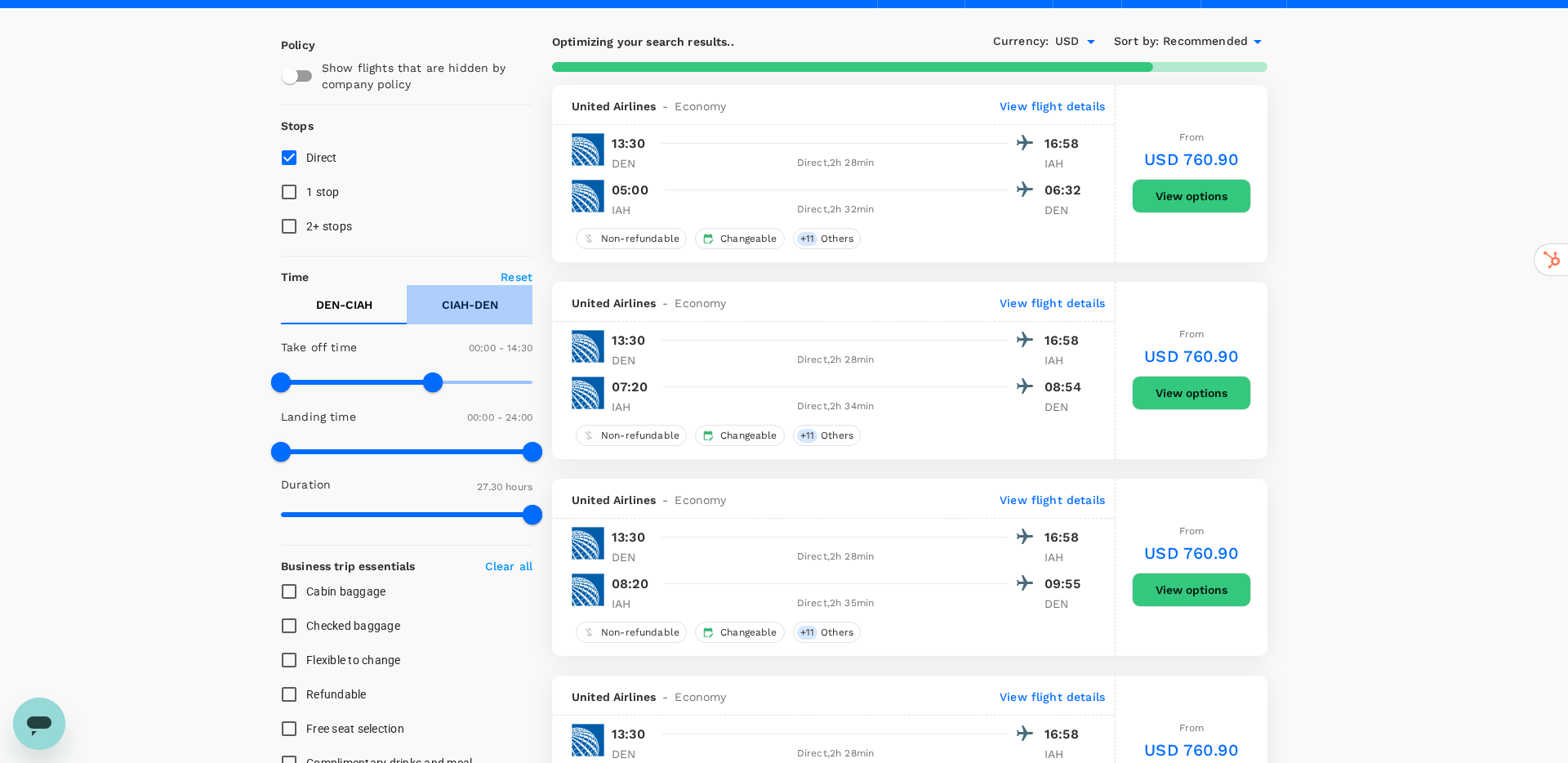
click at [489, 307] on p "CIAH - DEN" at bounding box center [470, 305] width 56 height 16
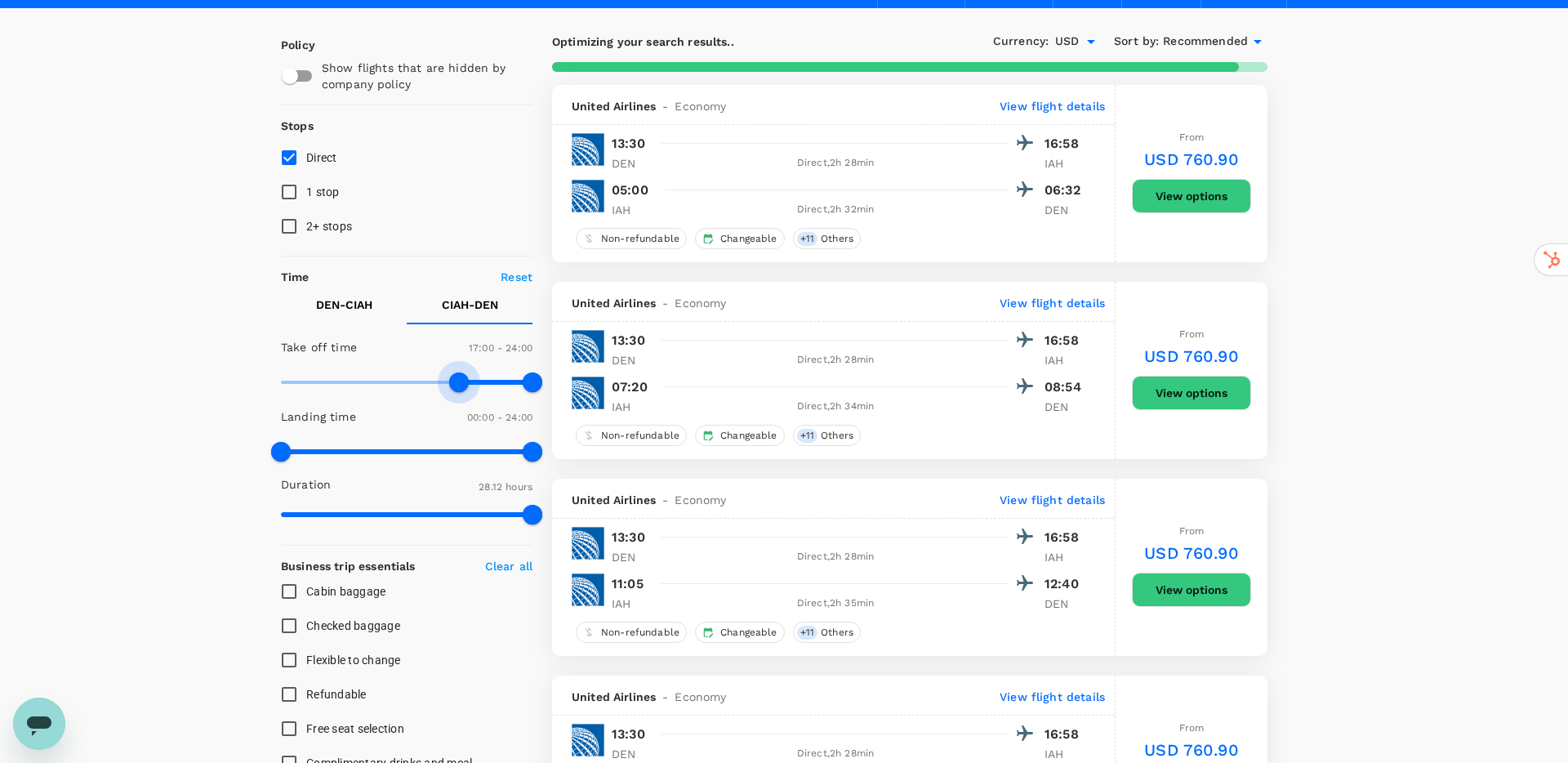
type input "1050"
drag, startPoint x: 282, startPoint y: 374, endPoint x: 465, endPoint y: 387, distance: 183.5
click at [465, 387] on span at bounding box center [465, 382] width 20 height 20
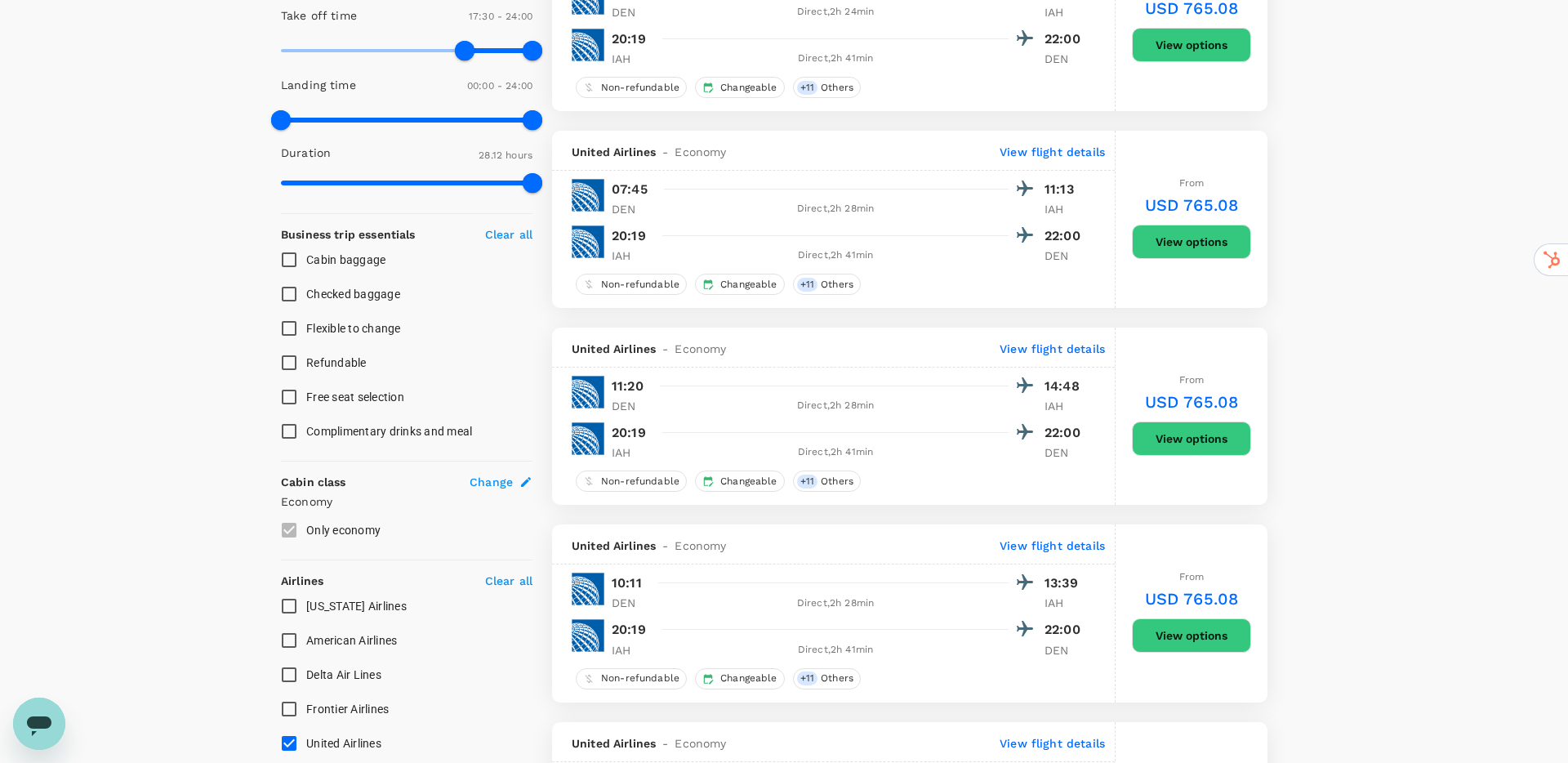
scroll to position [438, 0]
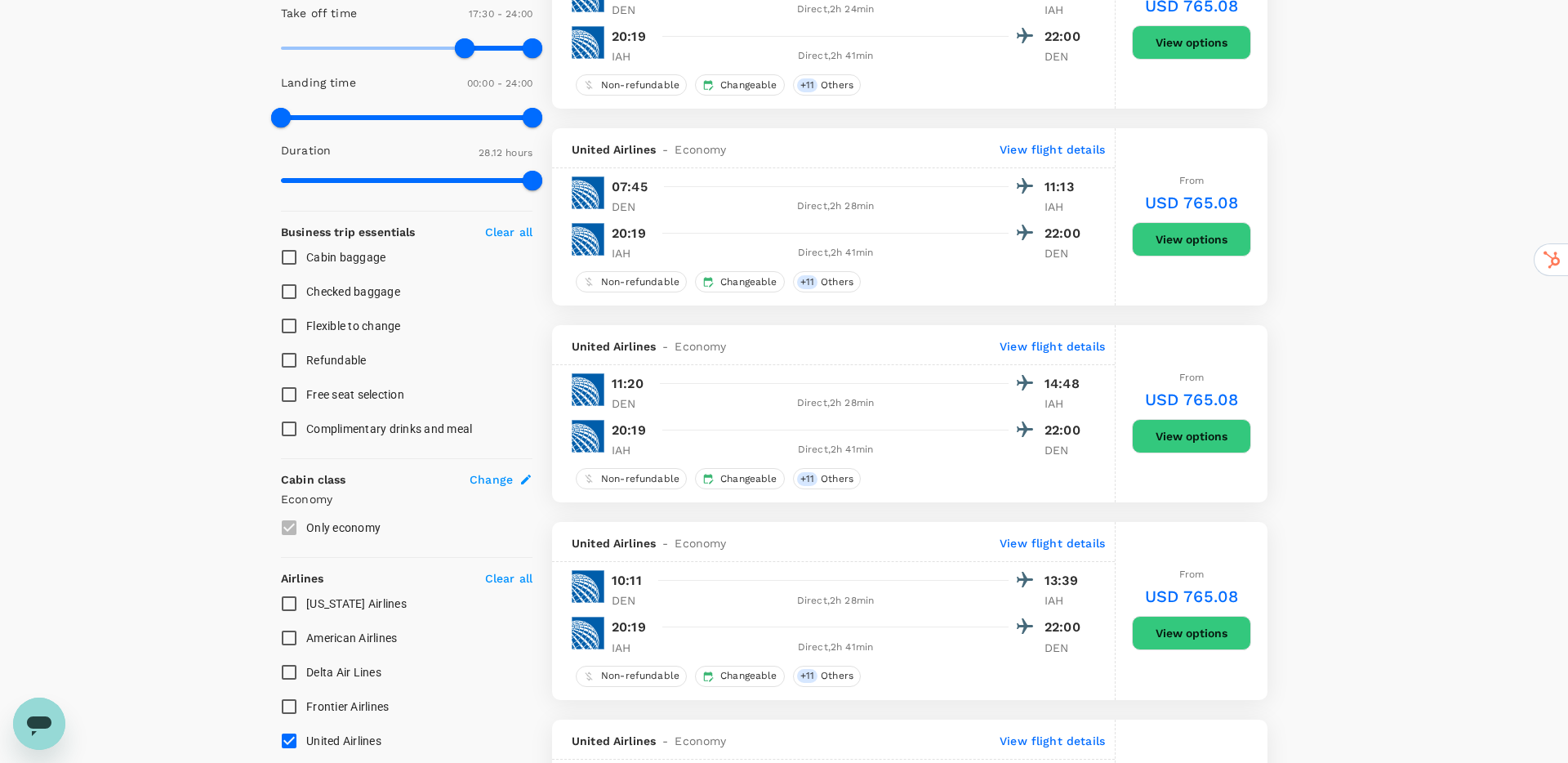
click at [933, 396] on div "Direct , 2h 28min" at bounding box center [835, 403] width 346 height 16
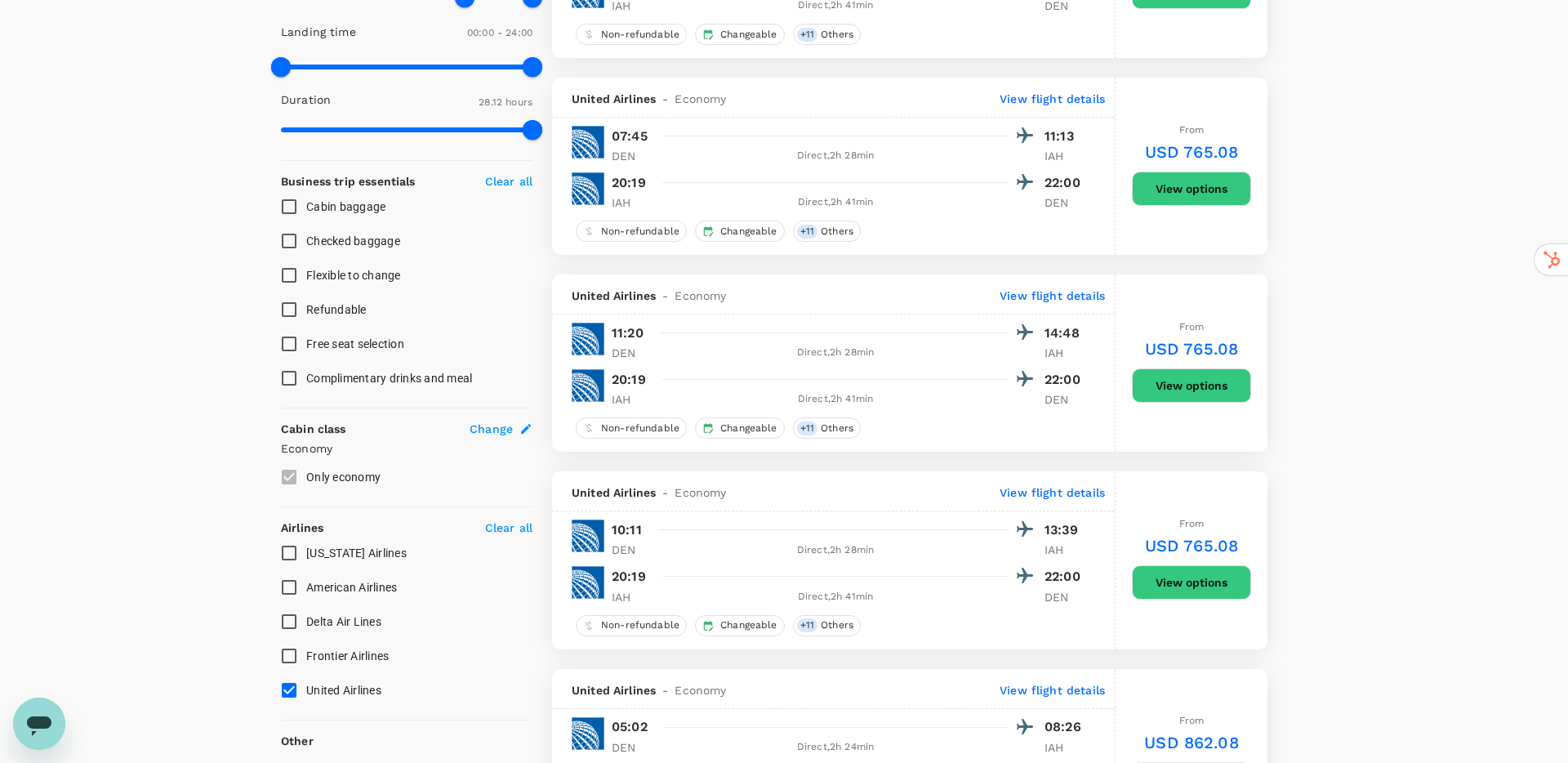
scroll to position [490, 0]
click at [1213, 381] on button "View options" at bounding box center [1192, 385] width 120 height 34
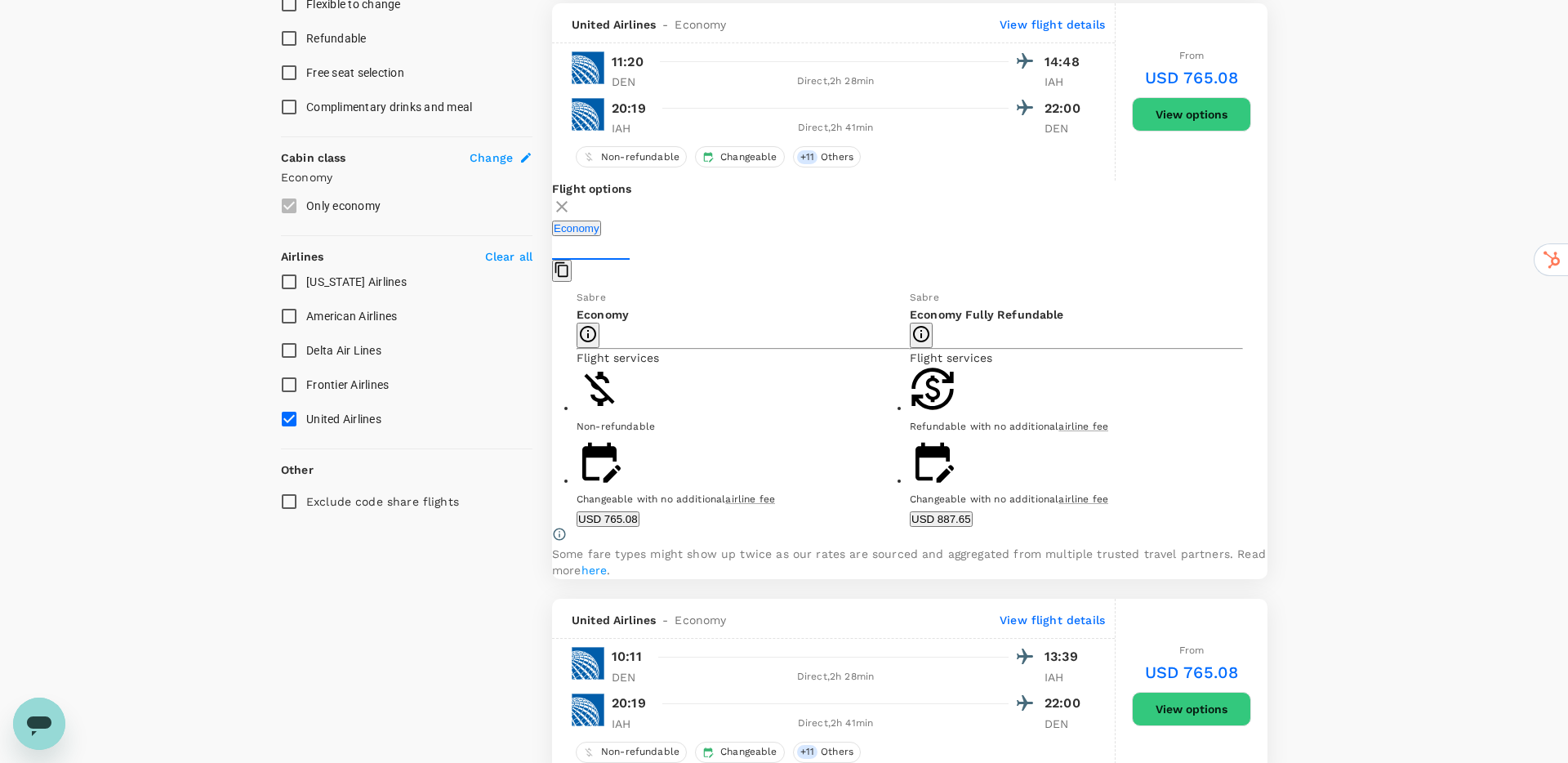
scroll to position [763, 0]
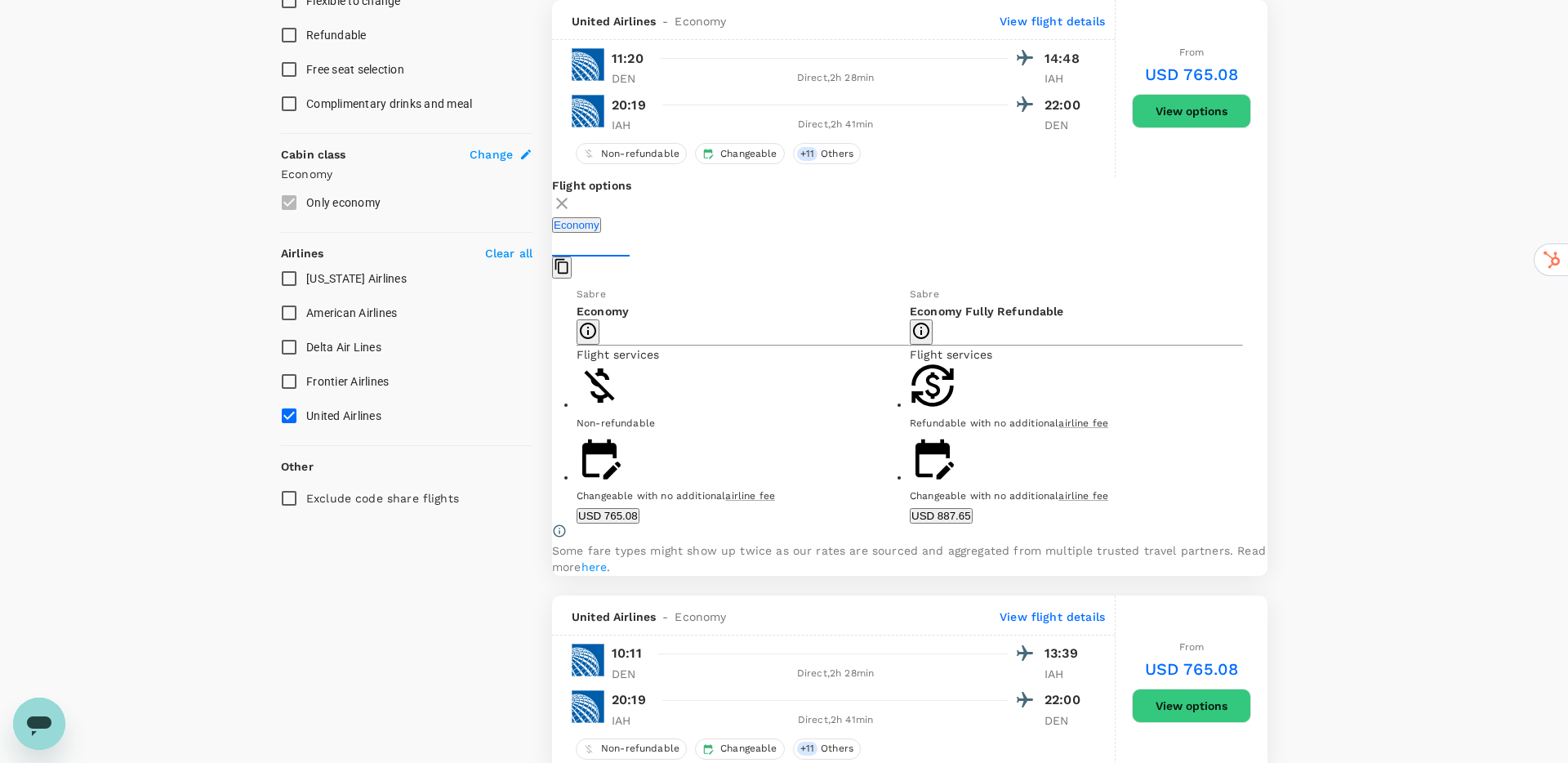
click at [639, 524] on button "USD 765.08" at bounding box center [608, 516] width 63 height 15
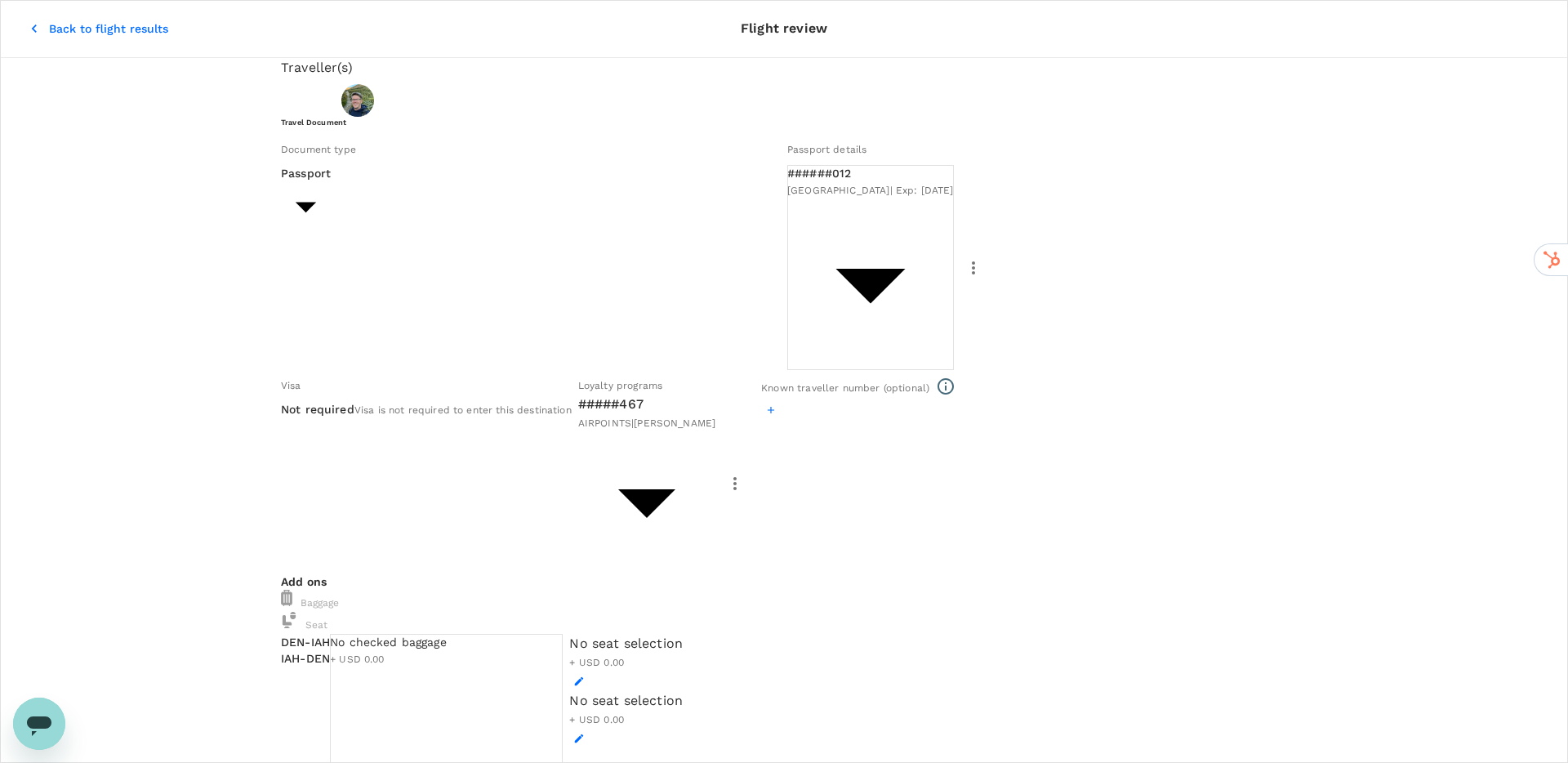
click at [593, 127] on h6 "Travel Document" at bounding box center [784, 121] width 1006 height 10
click at [497, 307] on li "ID card" at bounding box center [432, 305] width 262 height 27
type input "Id card"
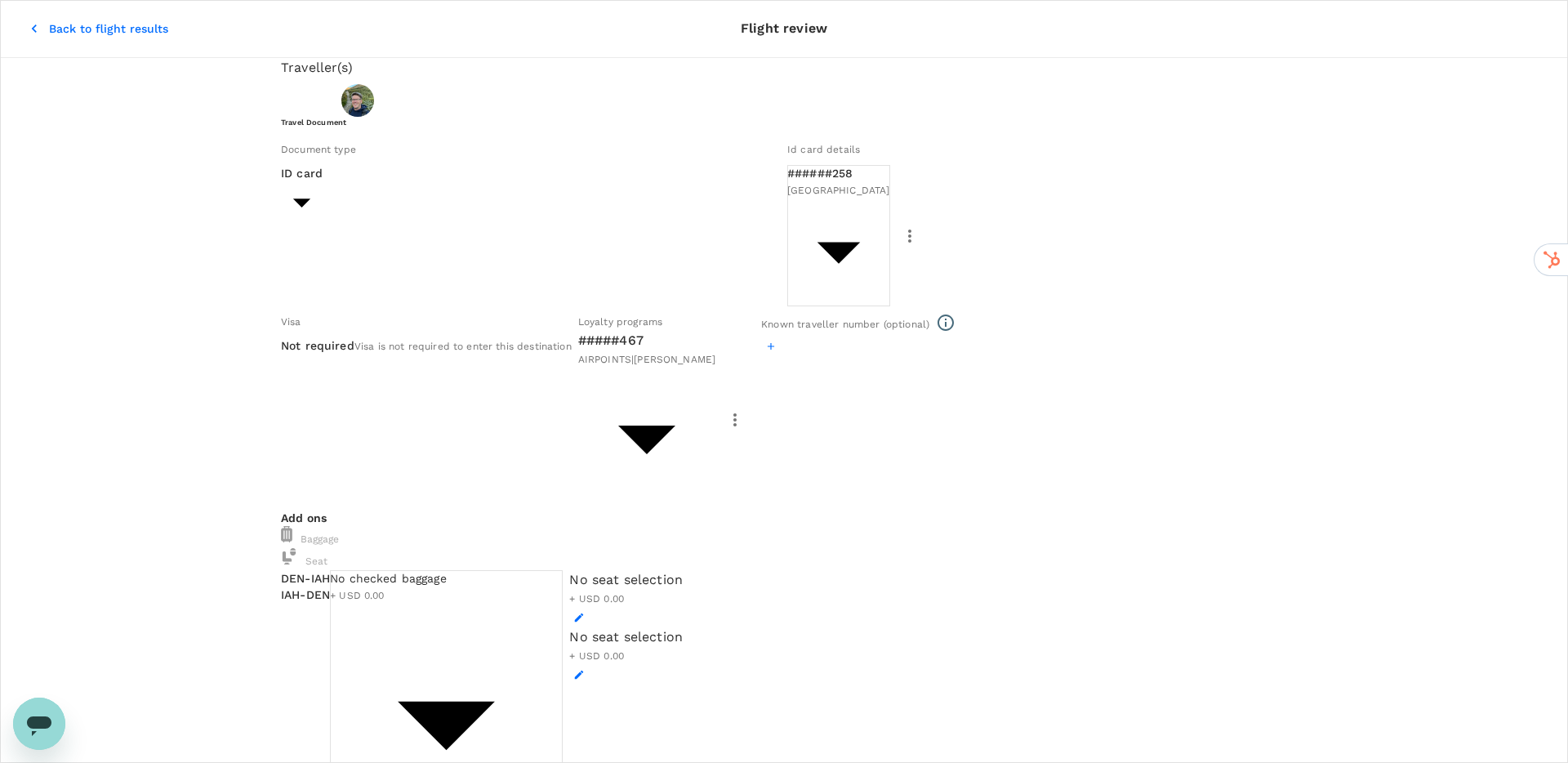
click at [592, 227] on div "ID card Id card ​" at bounding box center [530, 195] width 500 height 62
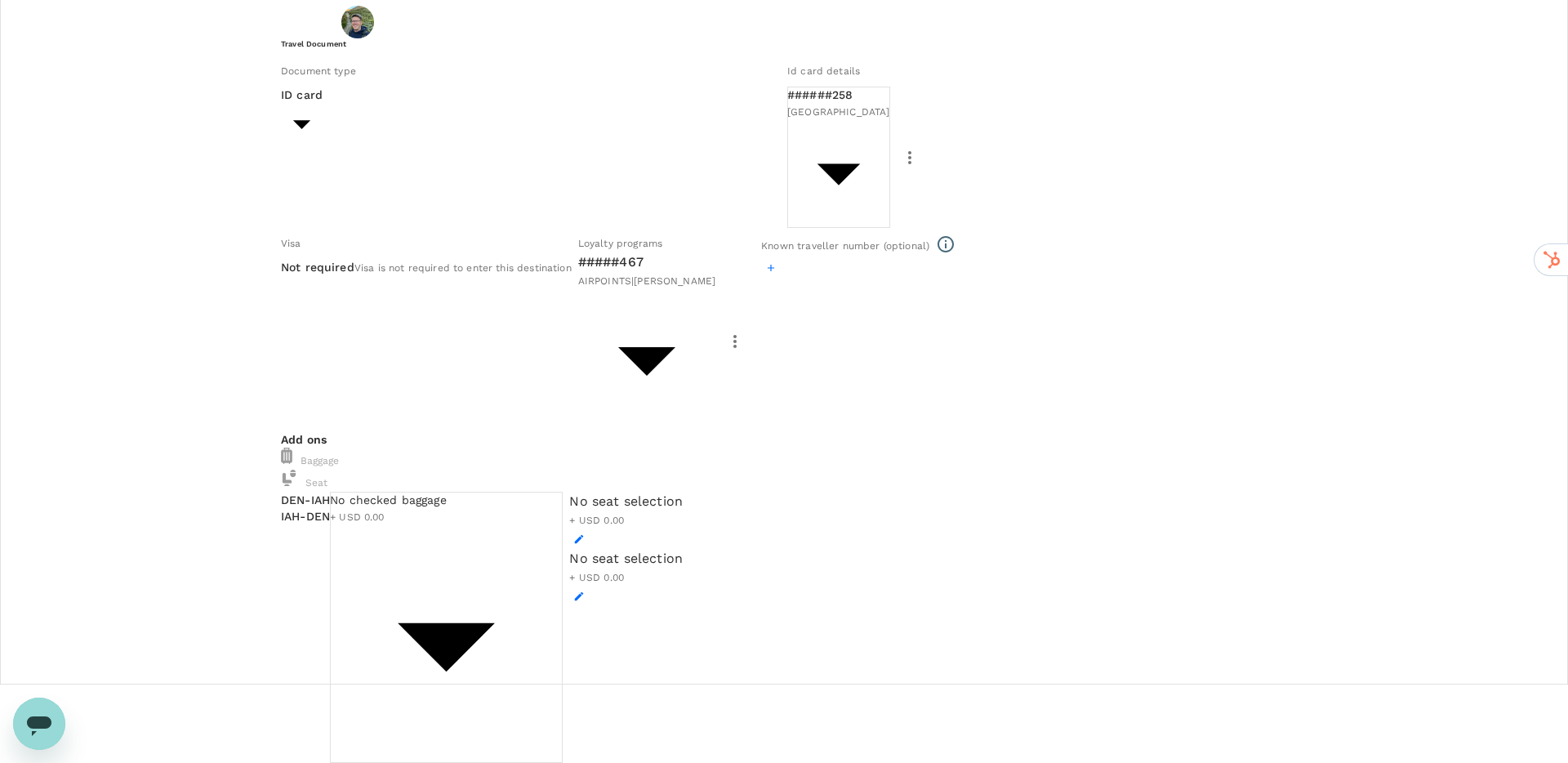
scroll to position [83, 0]
click at [538, 255] on div "Not required Visa is not required to enter this destination" at bounding box center [426, 264] width 291 height 18
click at [766, 270] on icon "button" at bounding box center [771, 264] width 11 height 11
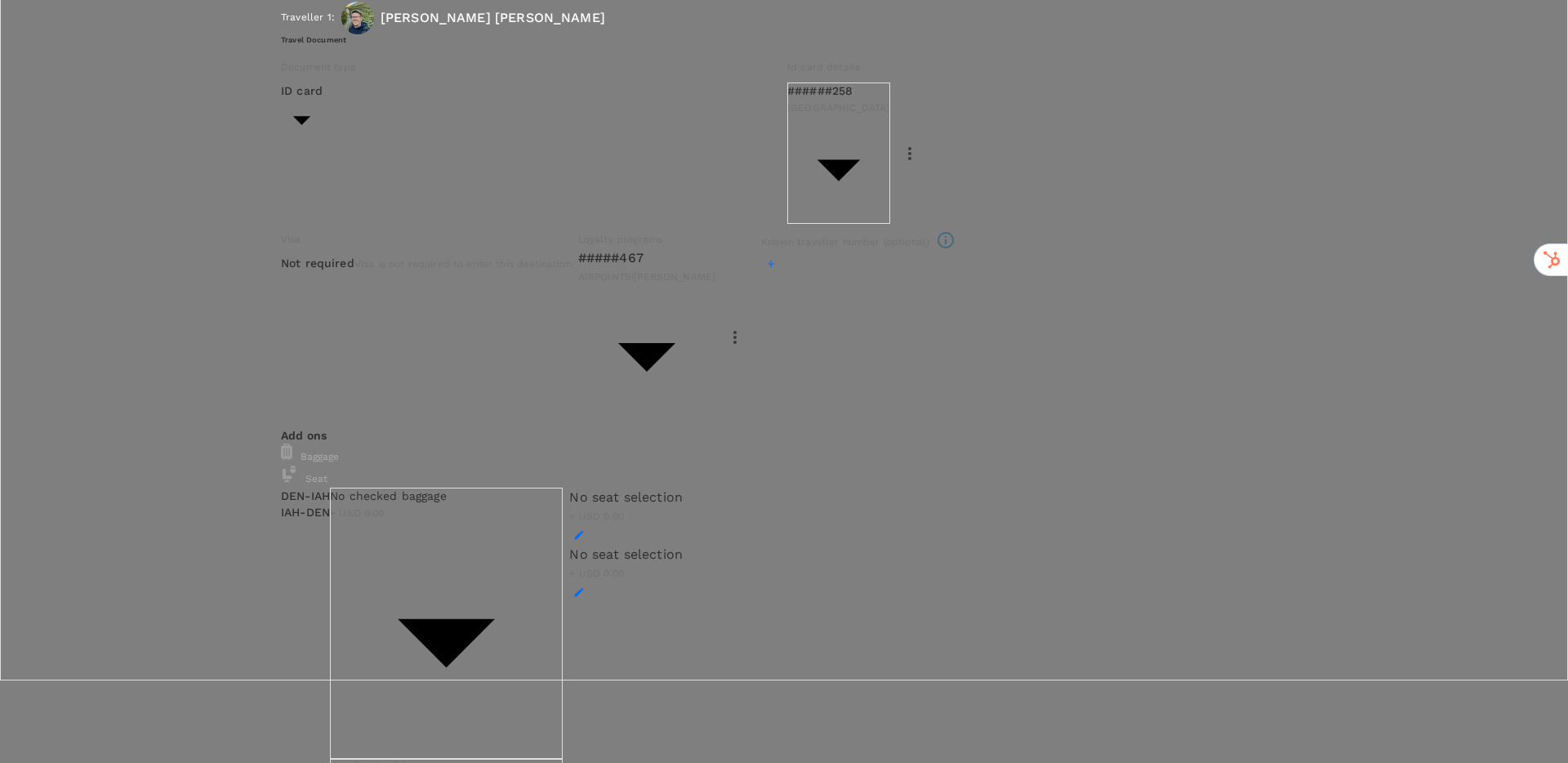
click at [317, 273] on div at bounding box center [784, 382] width 1568 height 763
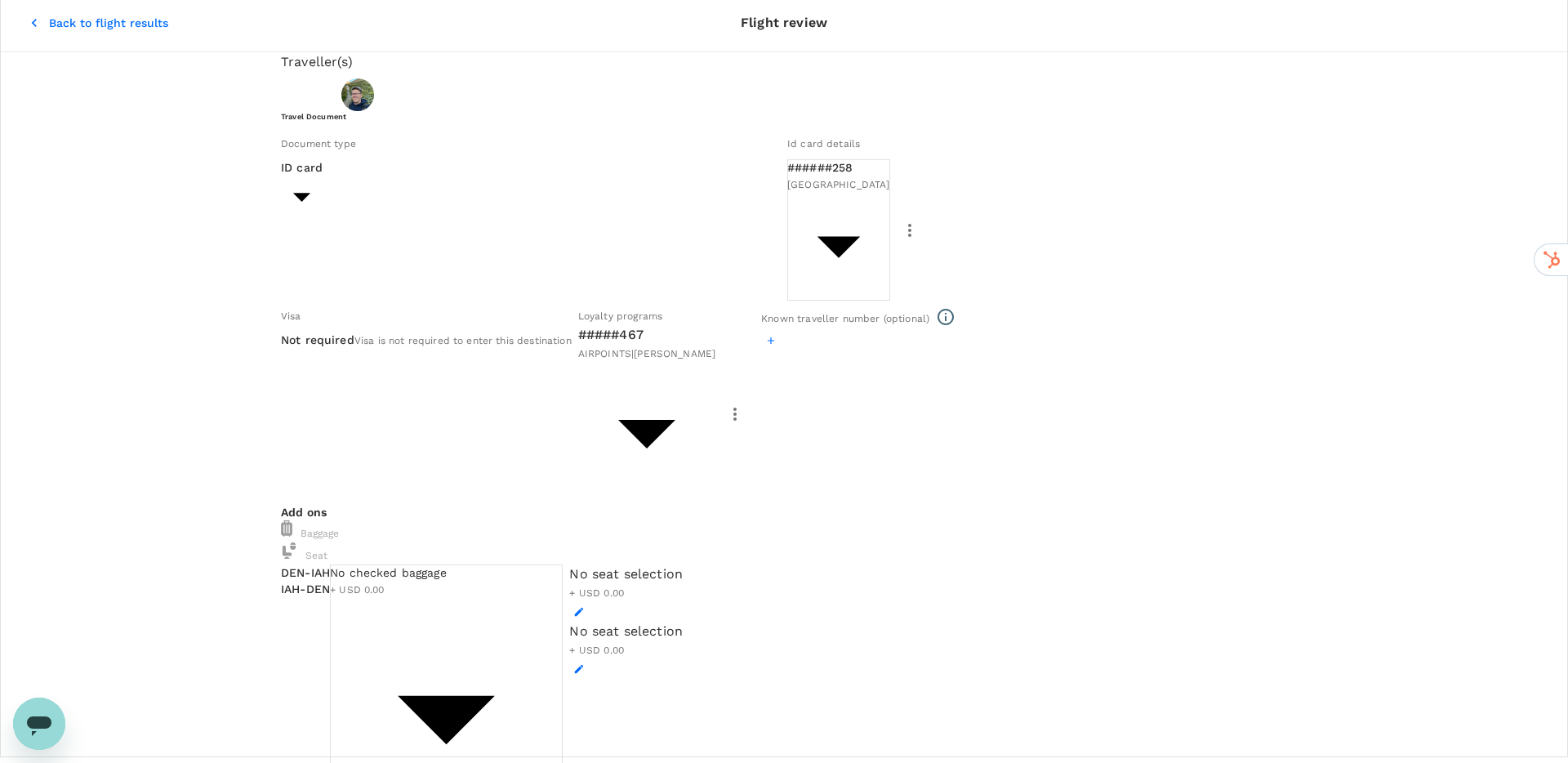
scroll to position [0, 0]
